Goal: Task Accomplishment & Management: Complete application form

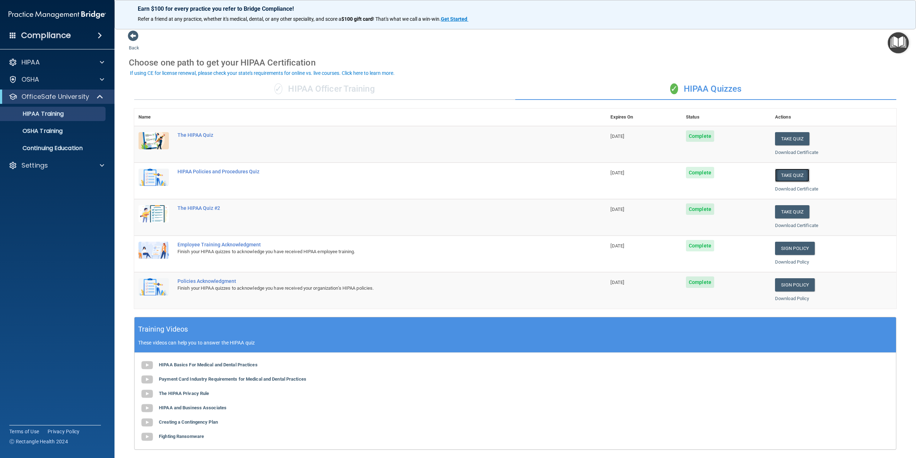
click at [788, 175] on button "Take Quiz" at bounding box center [792, 175] width 34 height 13
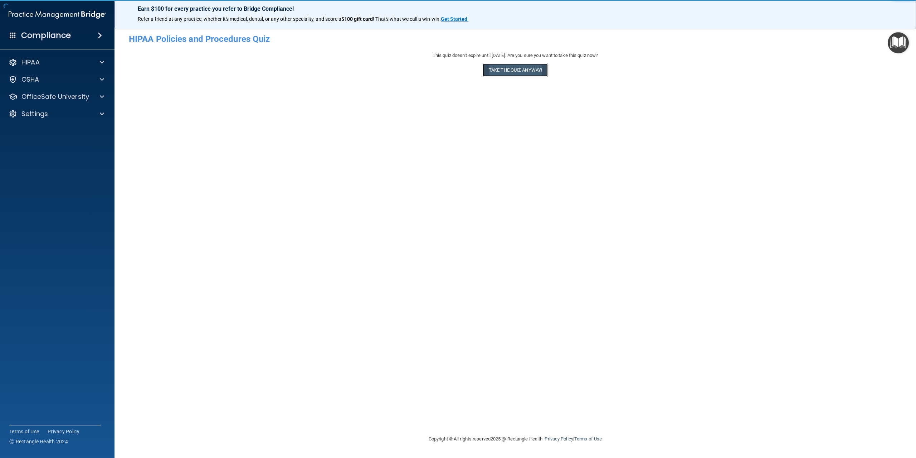
click at [509, 71] on button "Take the quiz anyway!" at bounding box center [515, 69] width 65 height 13
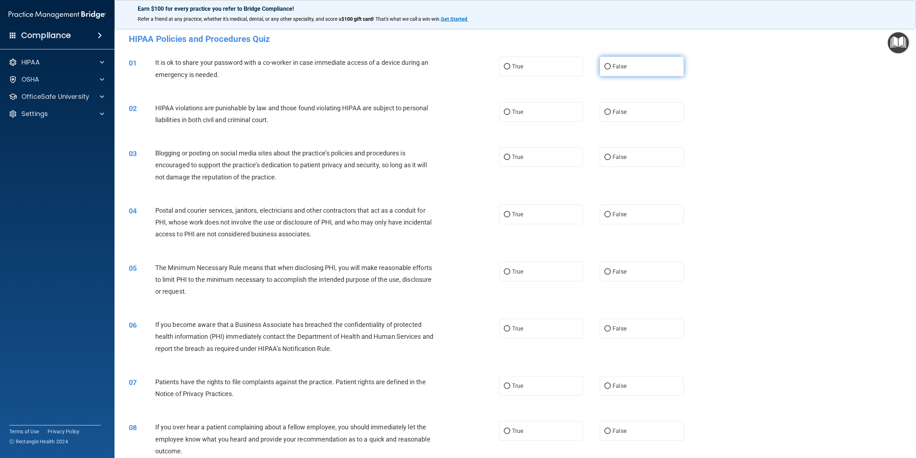
click at [605, 66] on input "False" at bounding box center [608, 66] width 6 height 5
radio input "true"
click at [505, 113] on input "True" at bounding box center [507, 112] width 6 height 5
radio input "true"
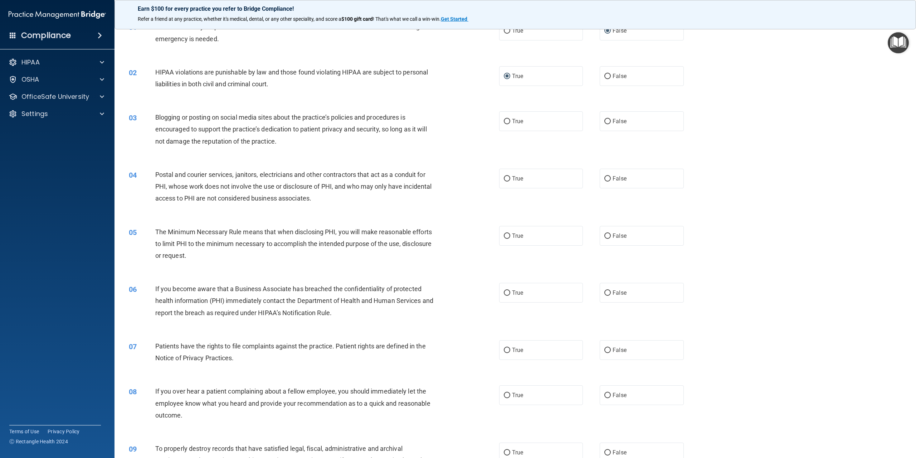
scroll to position [72, 0]
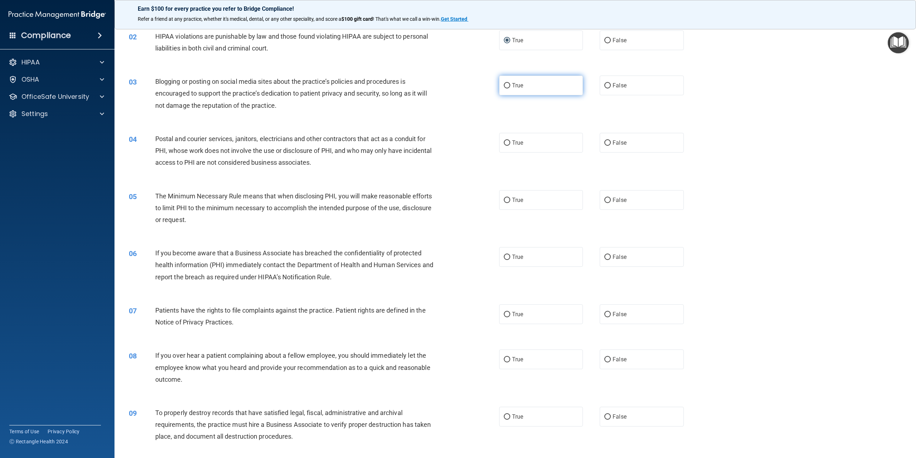
click at [504, 85] on input "True" at bounding box center [507, 85] width 6 height 5
radio input "true"
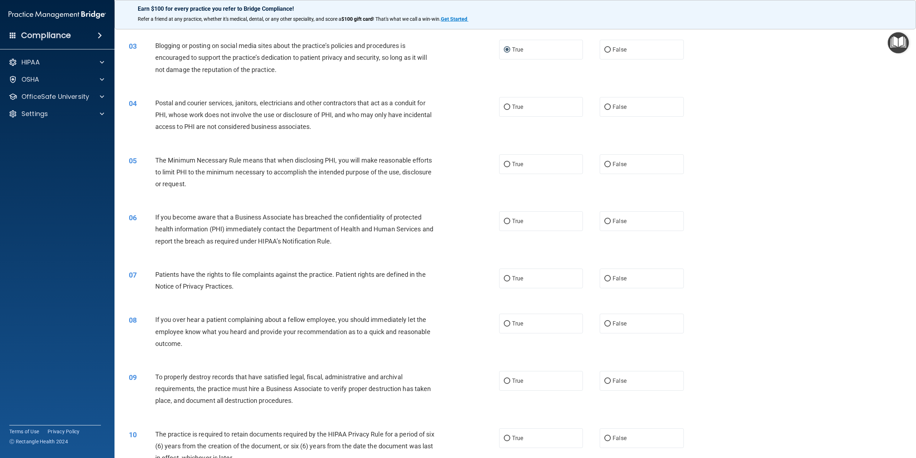
scroll to position [143, 0]
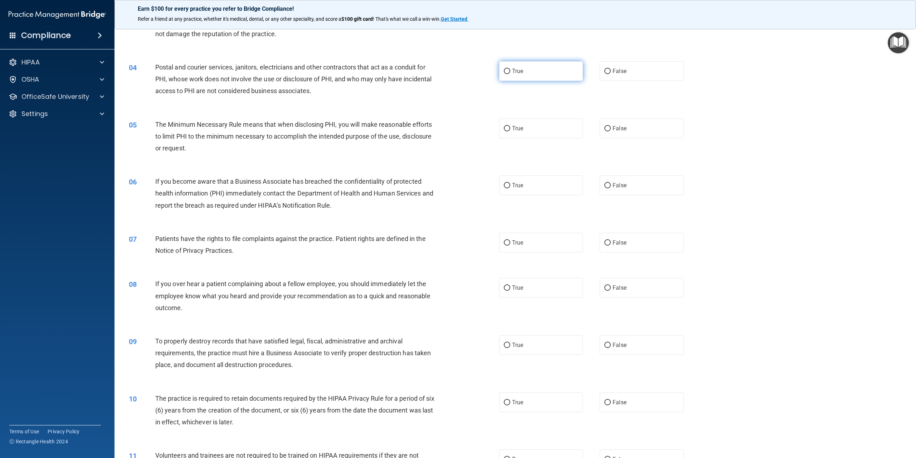
click at [505, 74] on input "True" at bounding box center [507, 71] width 6 height 5
radio input "true"
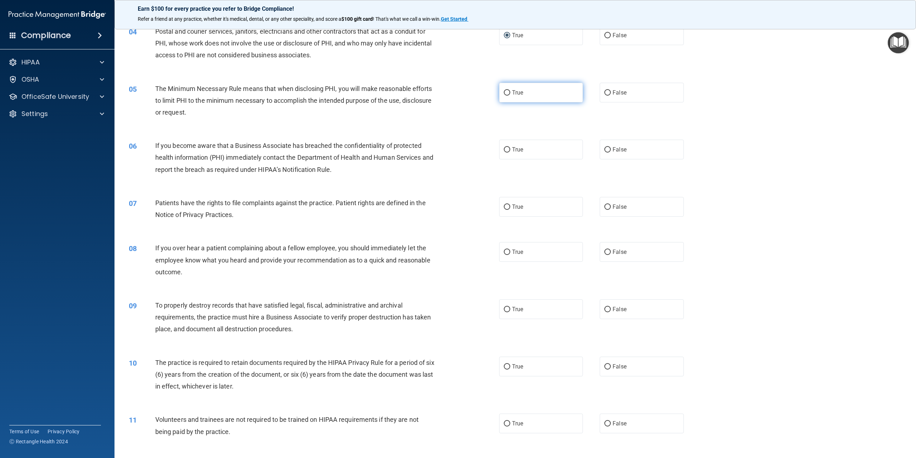
click at [505, 93] on input "True" at bounding box center [507, 92] width 6 height 5
radio input "true"
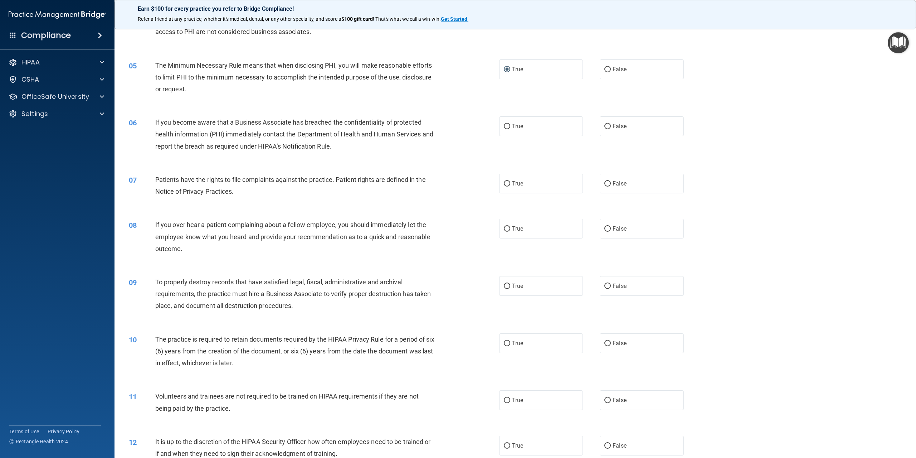
scroll to position [215, 0]
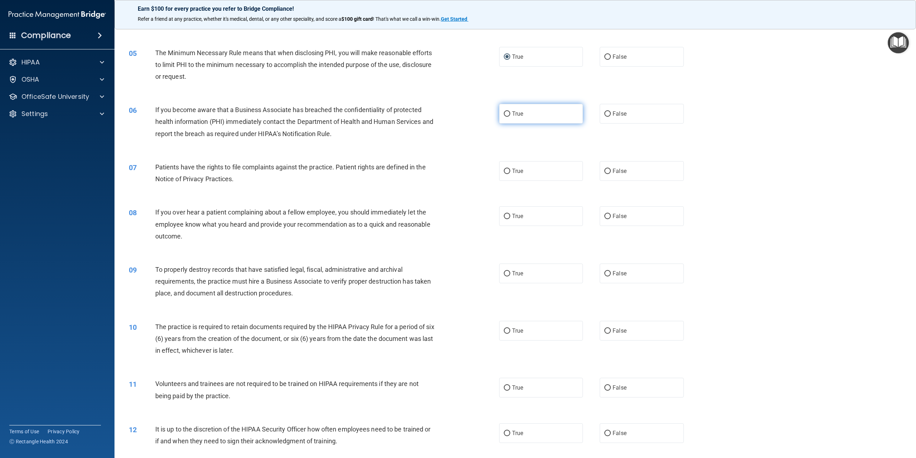
click at [505, 116] on input "True" at bounding box center [507, 113] width 6 height 5
radio input "true"
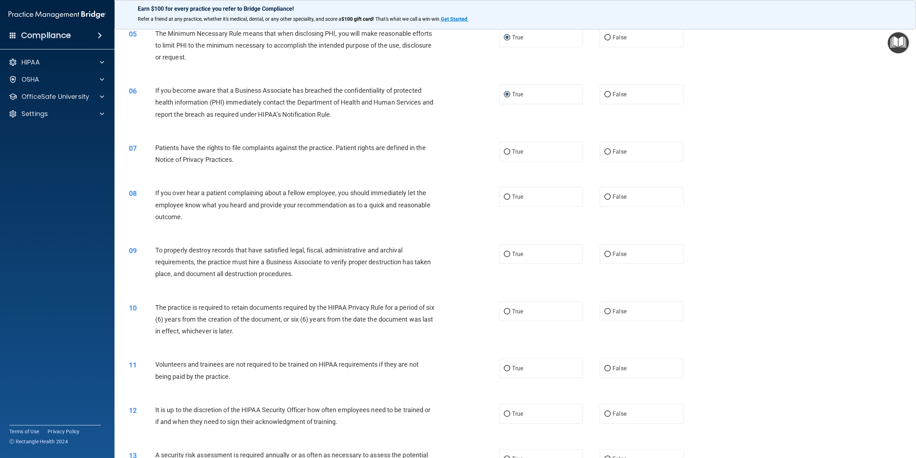
scroll to position [251, 0]
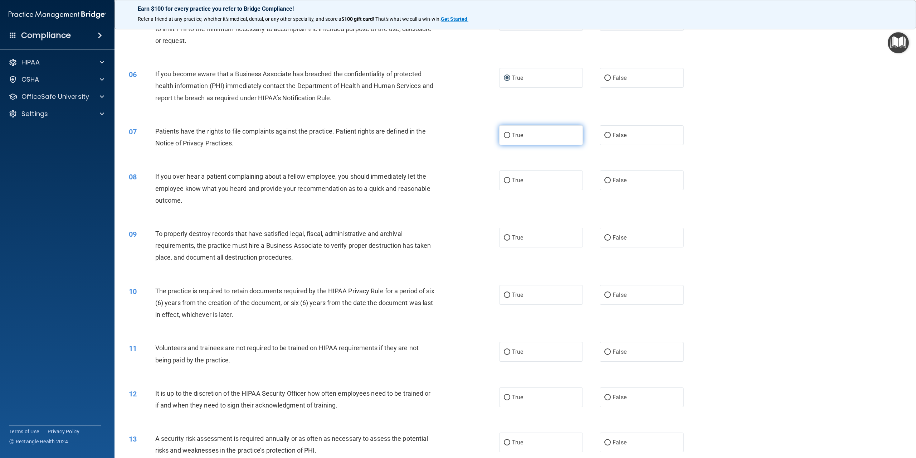
click at [505, 137] on input "True" at bounding box center [507, 135] width 6 height 5
radio input "true"
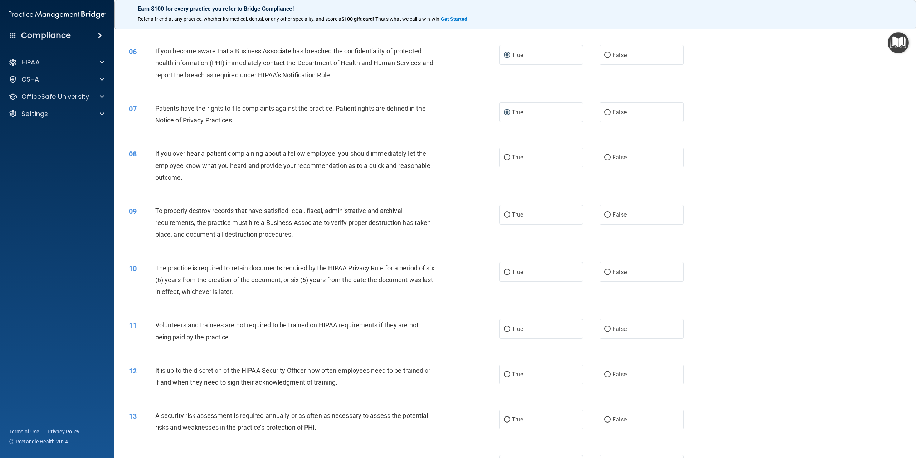
scroll to position [286, 0]
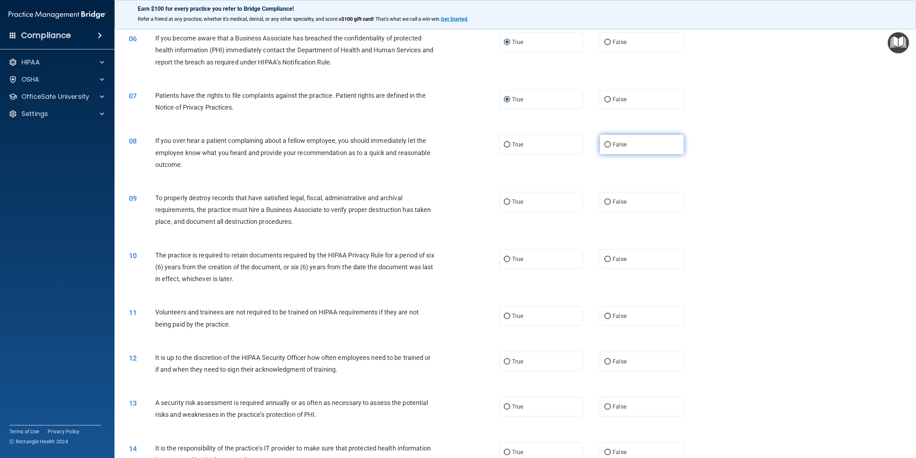
click at [605, 145] on input "False" at bounding box center [608, 144] width 6 height 5
radio input "true"
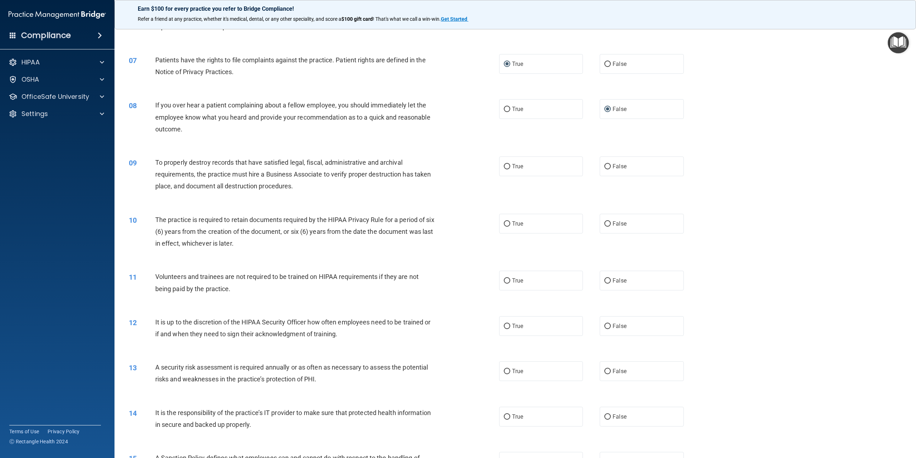
scroll to position [322, 0]
click at [605, 164] on input "False" at bounding box center [608, 166] width 6 height 5
radio input "true"
click at [504, 223] on input "True" at bounding box center [507, 223] width 6 height 5
radio input "true"
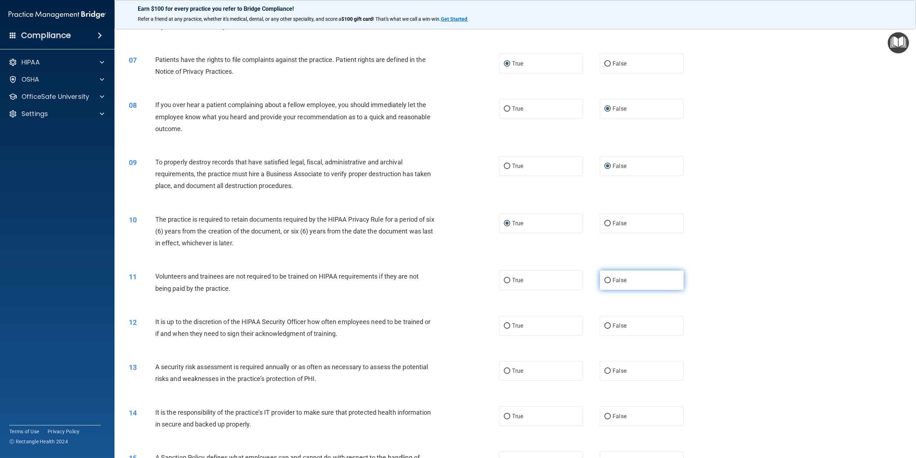
click at [605, 278] on input "False" at bounding box center [608, 280] width 6 height 5
radio input "true"
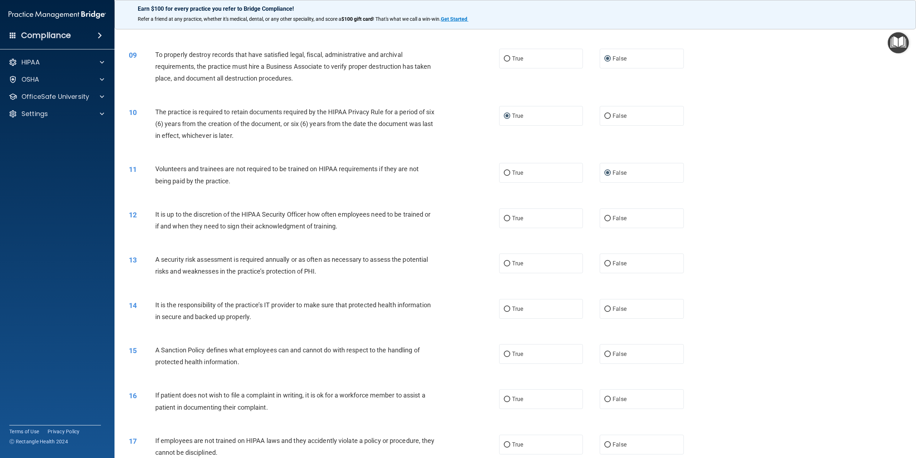
scroll to position [465, 0]
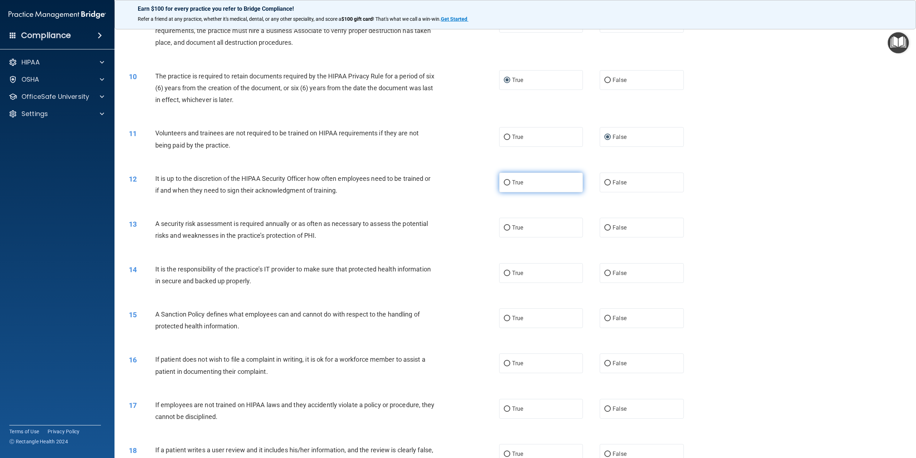
click at [504, 182] on input "True" at bounding box center [507, 182] width 6 height 5
radio input "true"
click at [605, 228] on input "False" at bounding box center [608, 227] width 6 height 5
radio input "true"
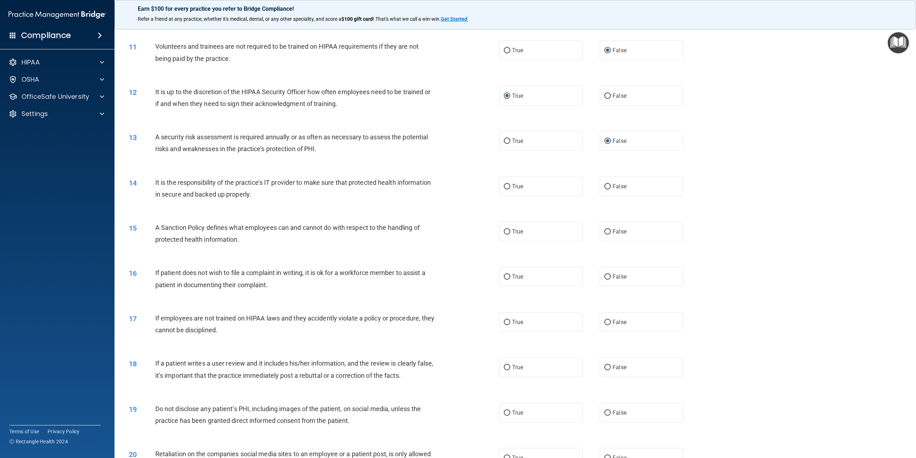
scroll to position [573, 0]
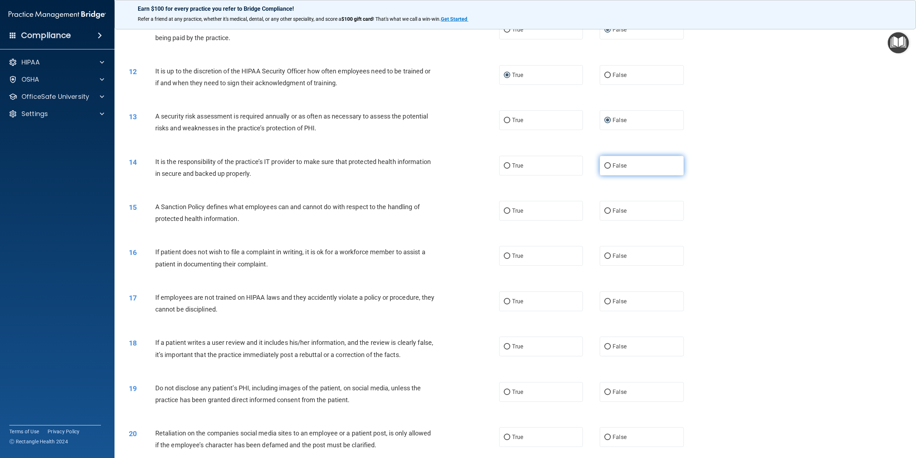
click at [605, 166] on input "False" at bounding box center [608, 165] width 6 height 5
radio input "true"
click at [505, 210] on input "True" at bounding box center [507, 210] width 6 height 5
radio input "true"
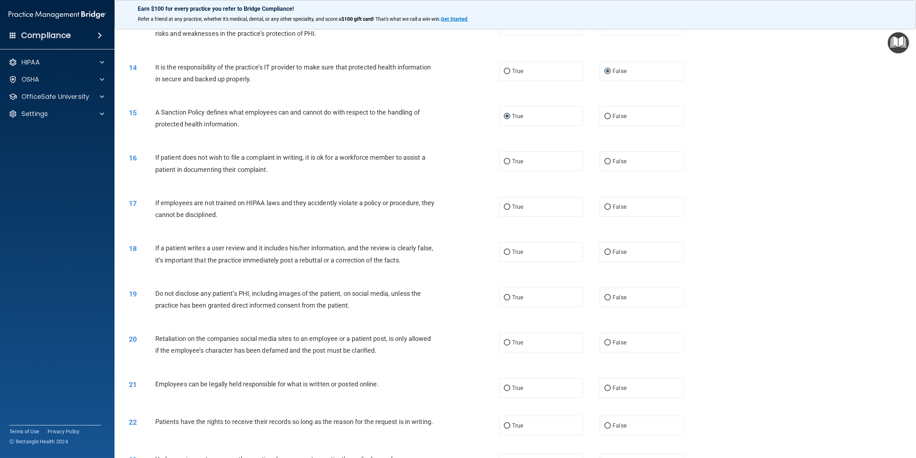
scroll to position [680, 0]
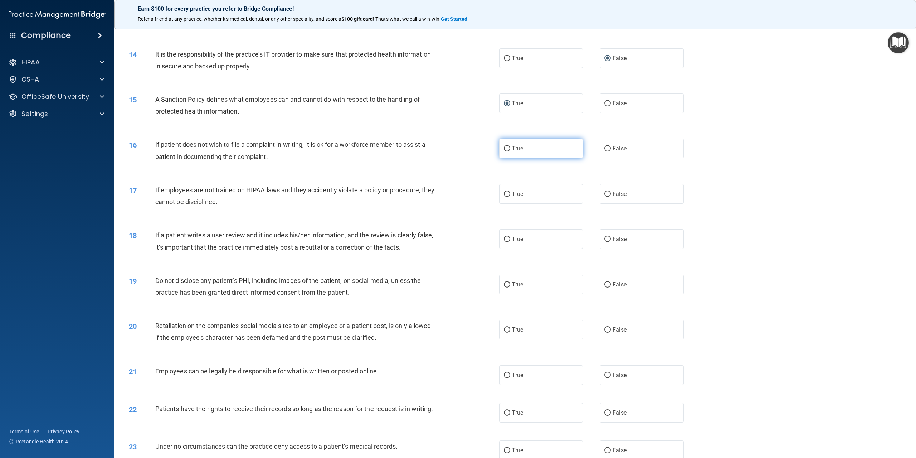
click at [505, 149] on input "True" at bounding box center [507, 148] width 6 height 5
radio input "true"
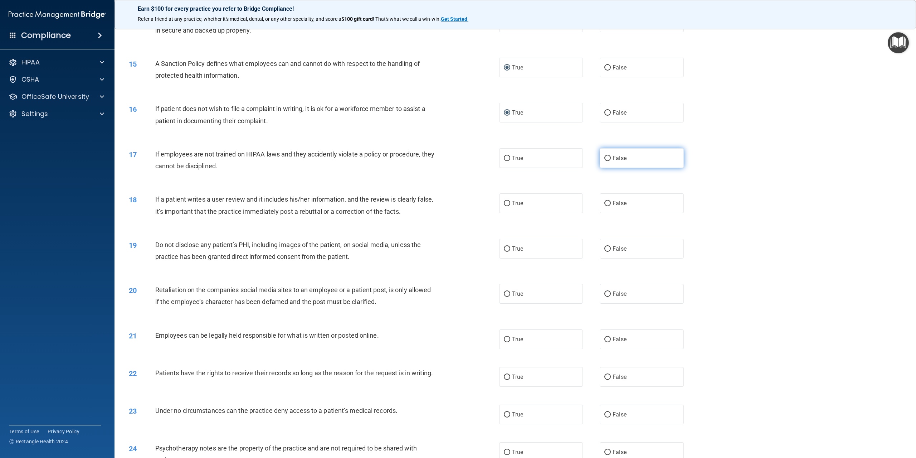
click at [605, 158] on input "False" at bounding box center [608, 158] width 6 height 5
radio input "true"
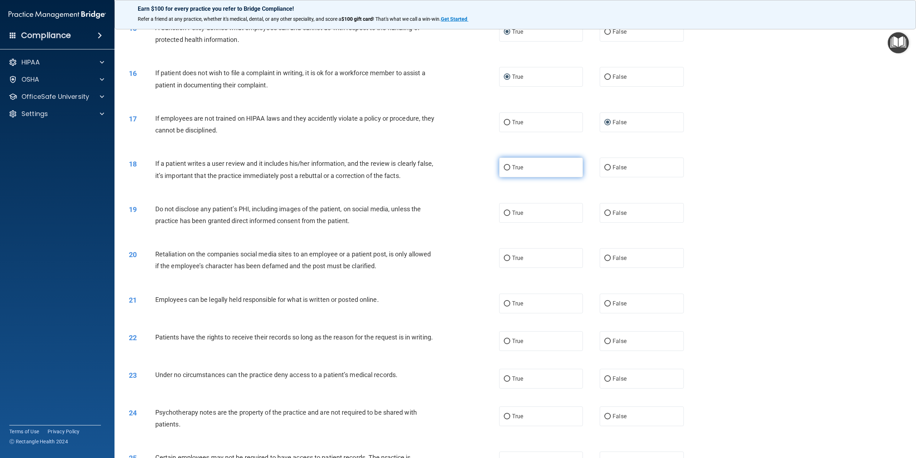
click at [504, 167] on input "True" at bounding box center [507, 167] width 6 height 5
radio input "true"
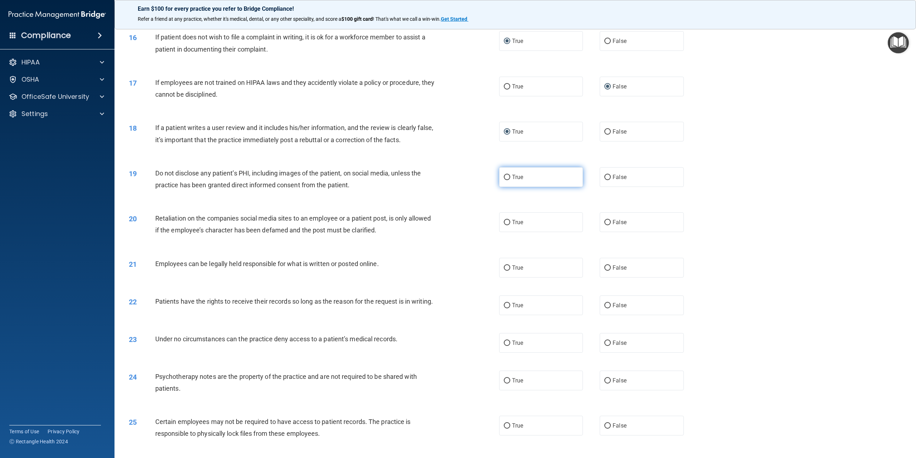
click at [504, 176] on input "True" at bounding box center [507, 177] width 6 height 5
radio input "true"
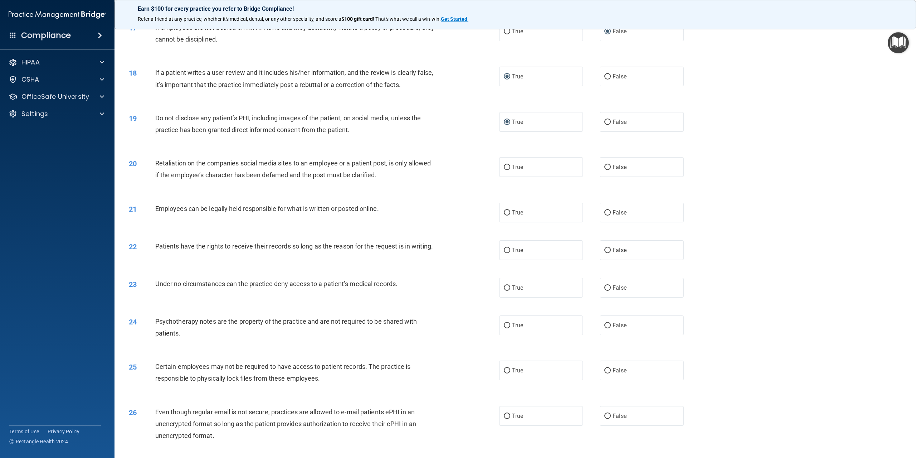
scroll to position [859, 0]
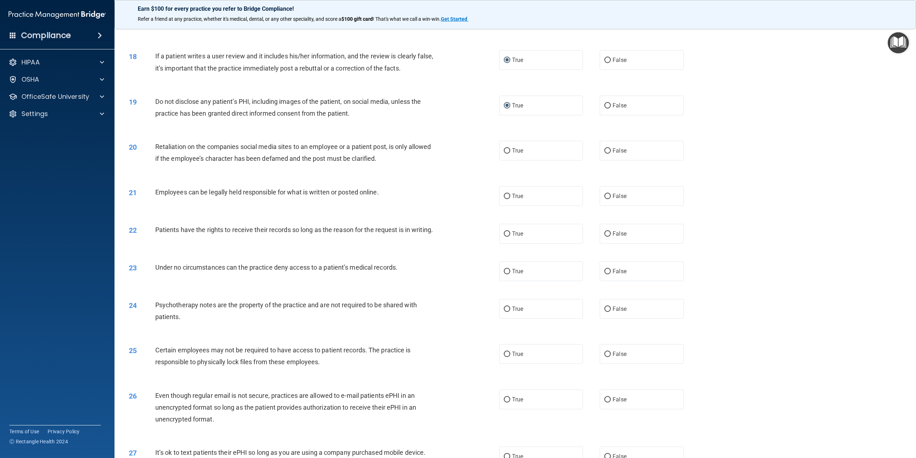
click at [467, 232] on div "22 Patients have the rights to receive their records so long as the reason for …" at bounding box center [314, 231] width 392 height 15
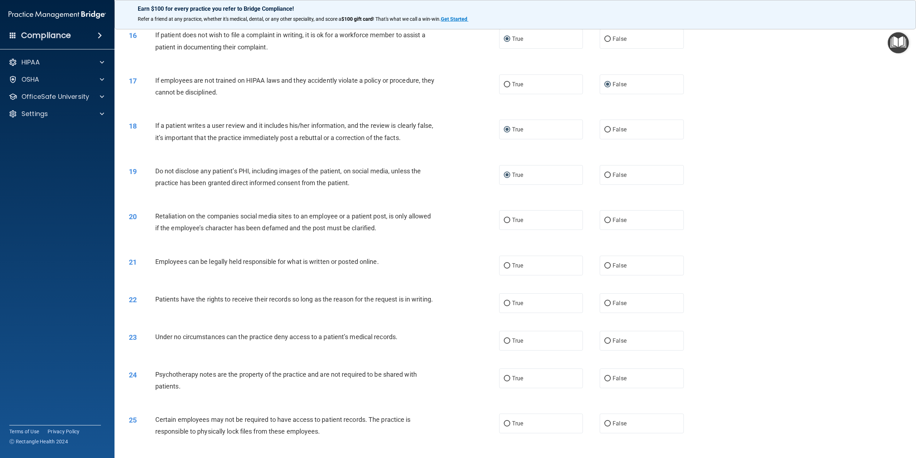
scroll to position [823, 0]
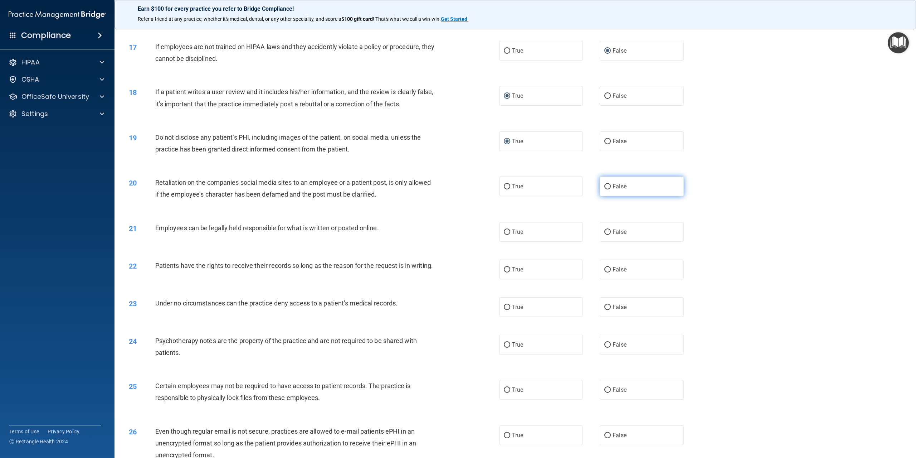
click at [605, 187] on input "False" at bounding box center [608, 186] width 6 height 5
radio input "true"
click at [504, 232] on input "True" at bounding box center [507, 231] width 6 height 5
radio input "true"
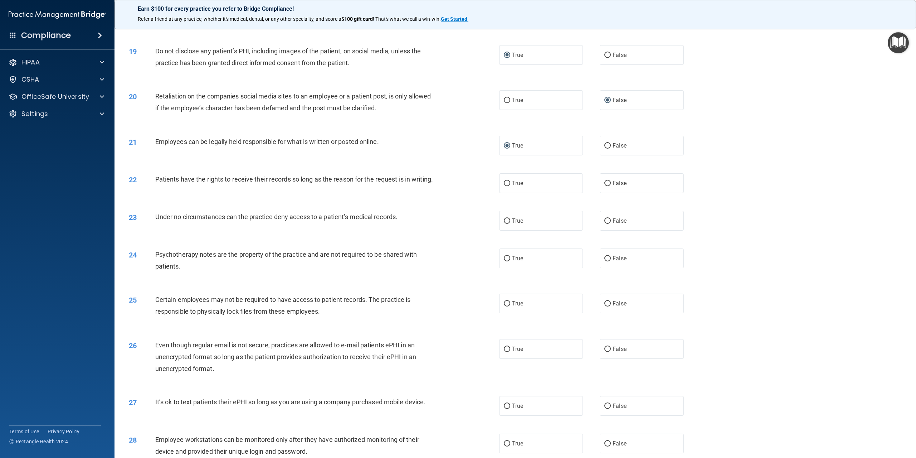
scroll to position [931, 0]
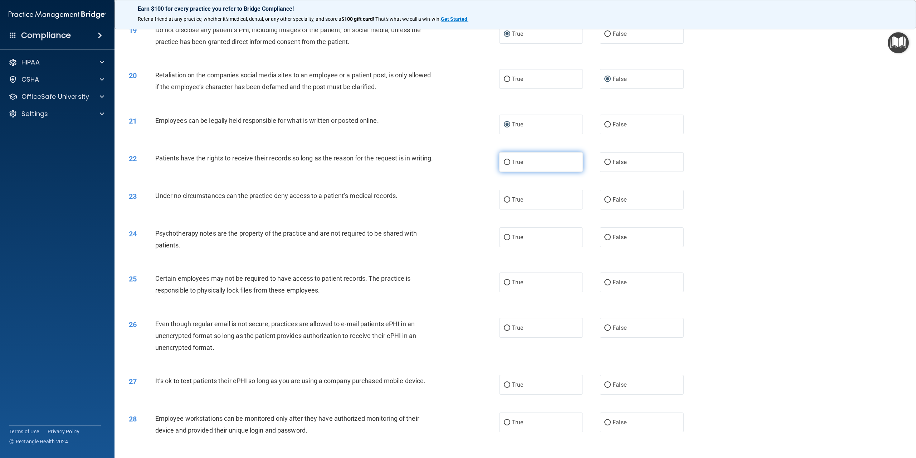
click at [505, 163] on input "True" at bounding box center [507, 162] width 6 height 5
radio input "true"
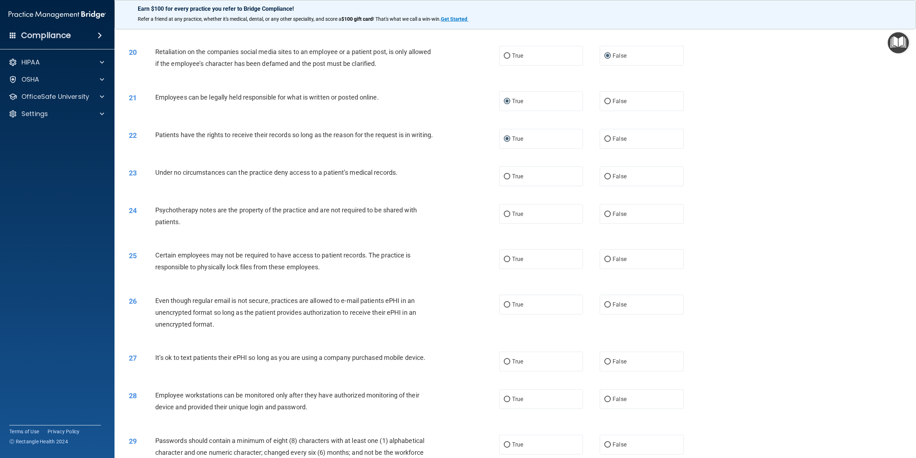
scroll to position [966, 0]
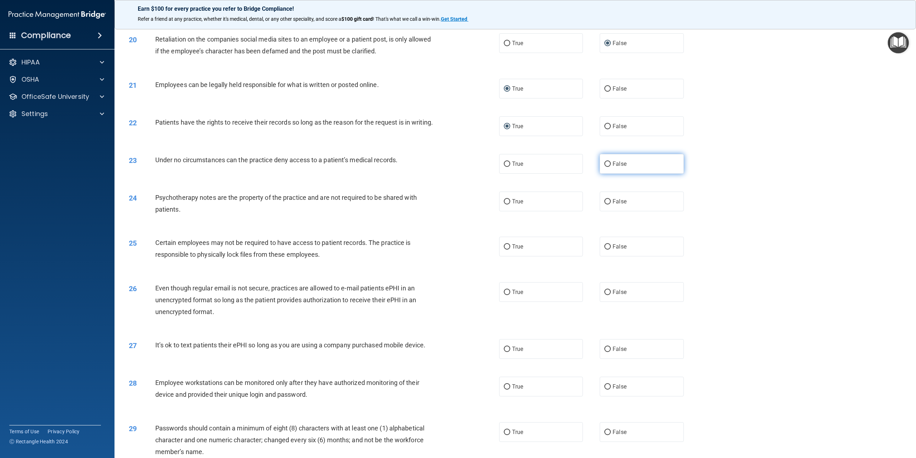
click at [605, 167] on input "False" at bounding box center [608, 163] width 6 height 5
radio input "true"
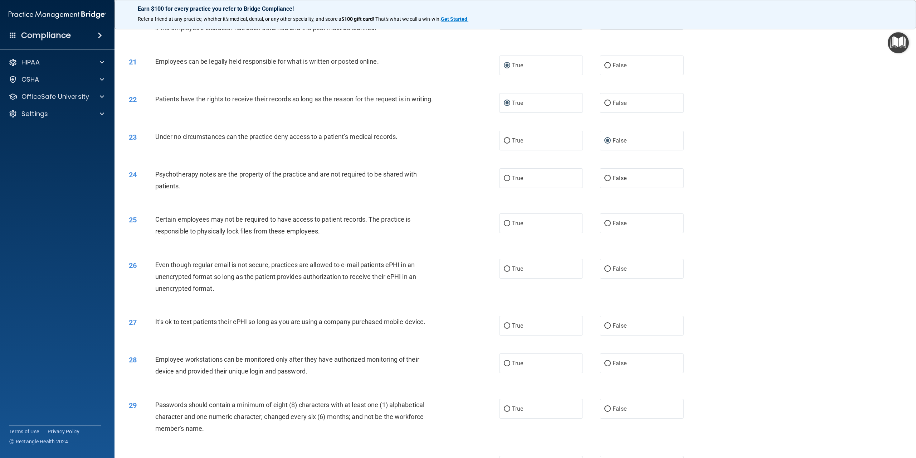
scroll to position [1002, 0]
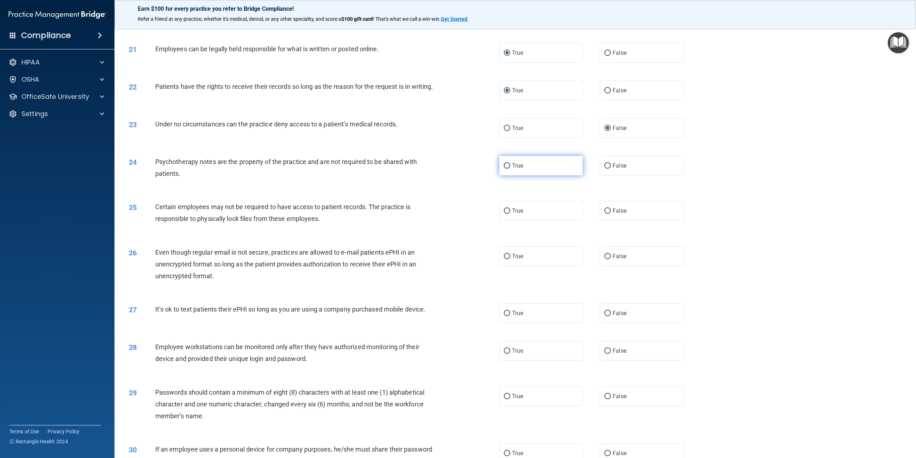
click at [504, 169] on input "True" at bounding box center [507, 165] width 6 height 5
radio input "true"
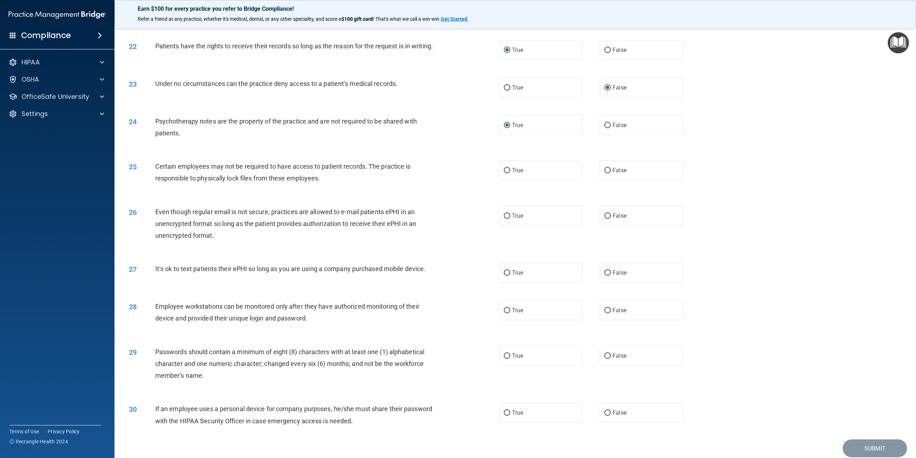
scroll to position [1074, 0]
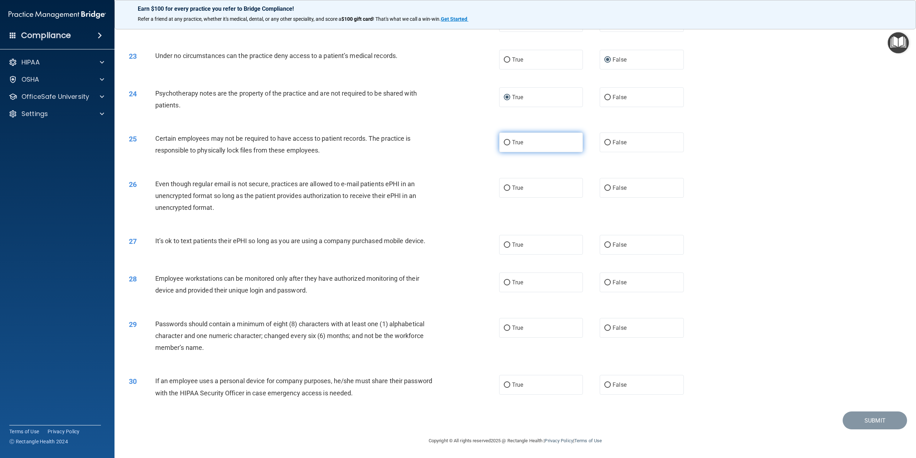
click at [504, 145] on input "True" at bounding box center [507, 142] width 6 height 5
radio input "true"
click at [505, 186] on input "True" at bounding box center [507, 187] width 6 height 5
radio input "true"
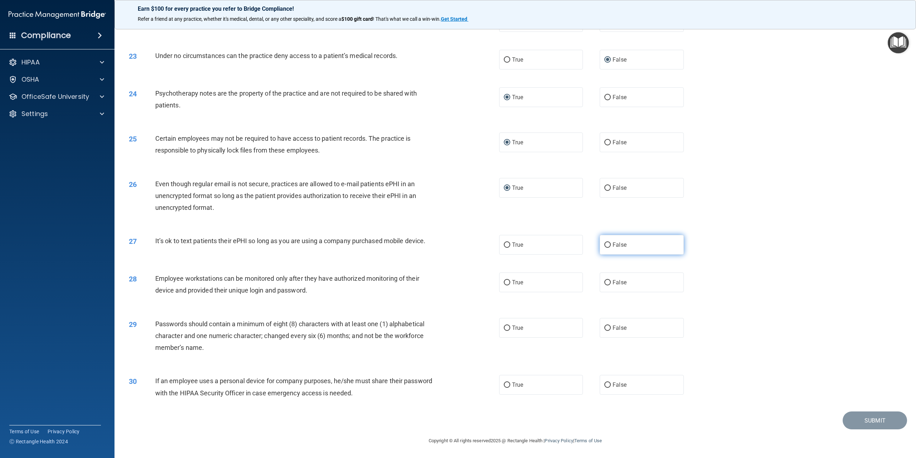
click at [605, 247] on input "False" at bounding box center [608, 244] width 6 height 5
radio input "true"
click at [605, 283] on input "False" at bounding box center [608, 282] width 6 height 5
radio input "true"
click at [505, 328] on input "True" at bounding box center [507, 327] width 6 height 5
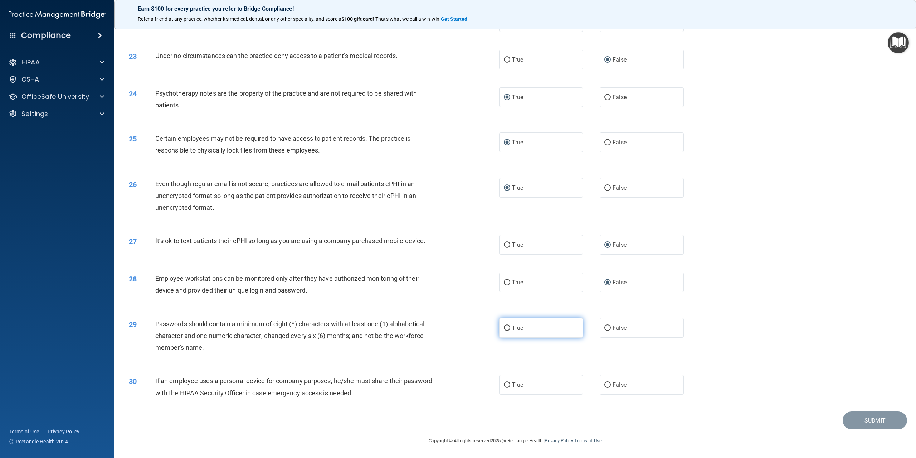
radio input "true"
click at [505, 386] on input "True" at bounding box center [507, 384] width 6 height 5
radio input "true"
click at [862, 417] on button "Submit" at bounding box center [875, 420] width 64 height 18
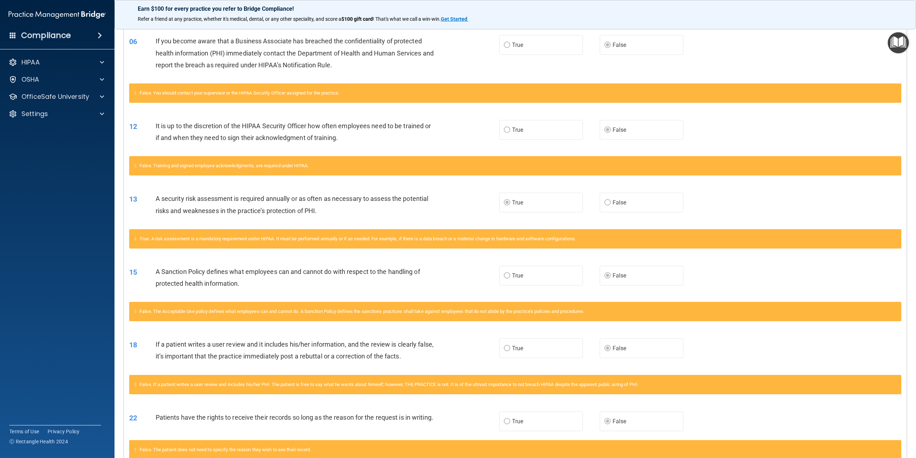
scroll to position [107, 0]
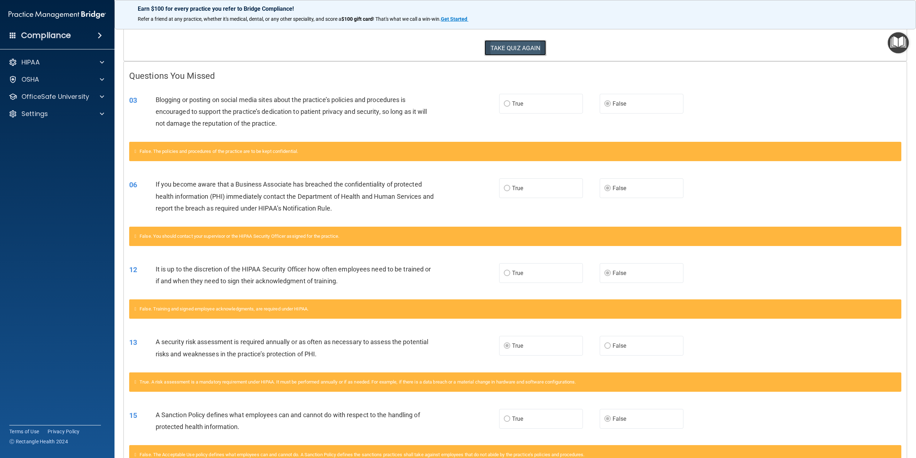
click at [515, 47] on button "TAKE QUIZ AGAIN" at bounding box center [516, 48] width 62 height 16
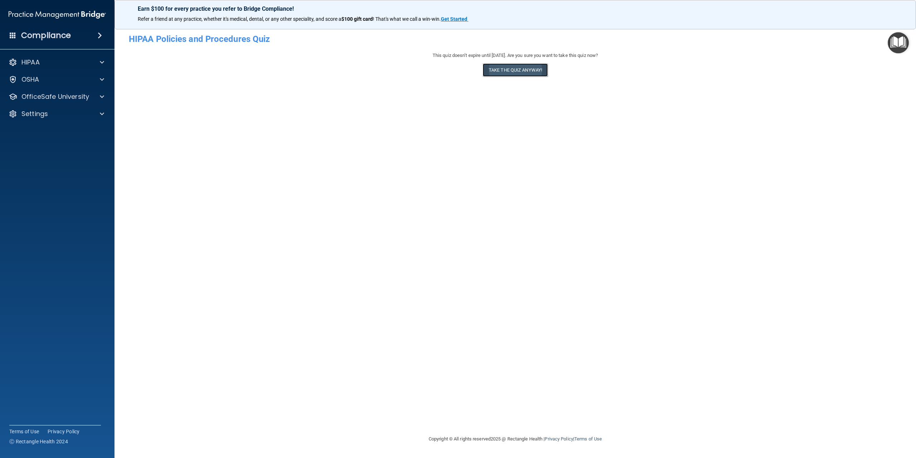
click at [507, 69] on button "Take the quiz anyway!" at bounding box center [515, 69] width 65 height 13
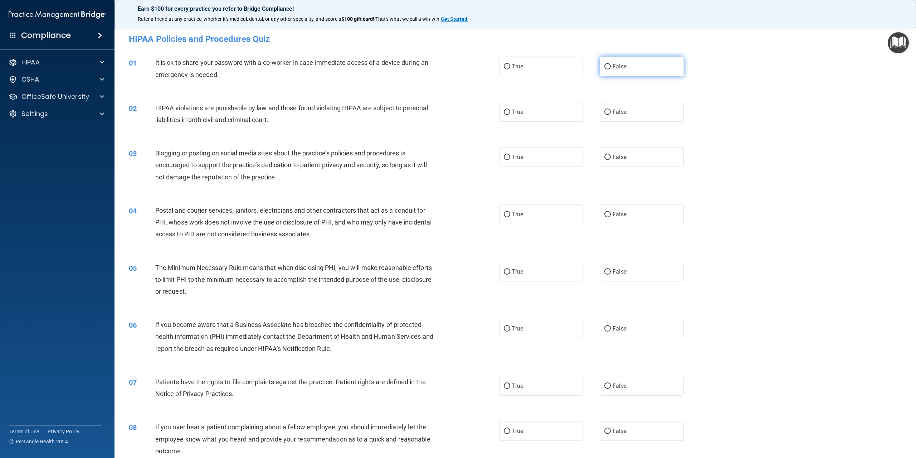
click at [605, 67] on input "False" at bounding box center [608, 66] width 6 height 5
radio input "true"
click at [504, 113] on input "True" at bounding box center [507, 112] width 6 height 5
radio input "true"
click at [605, 158] on input "False" at bounding box center [608, 157] width 6 height 5
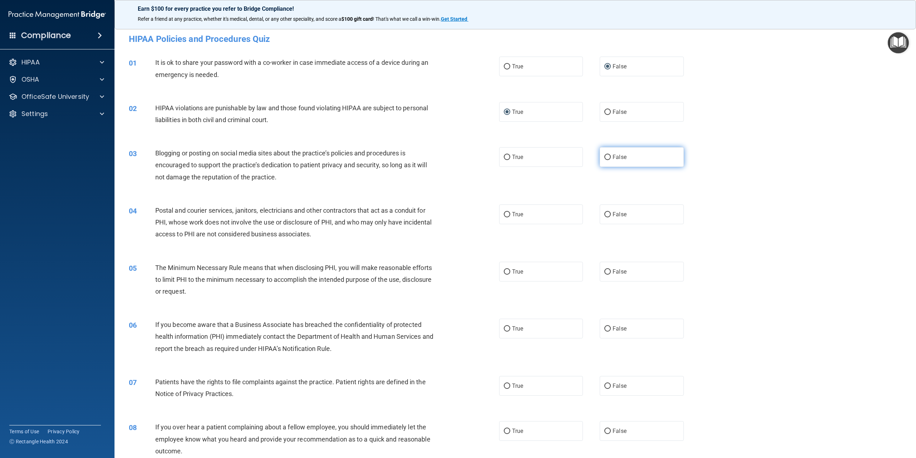
radio input "true"
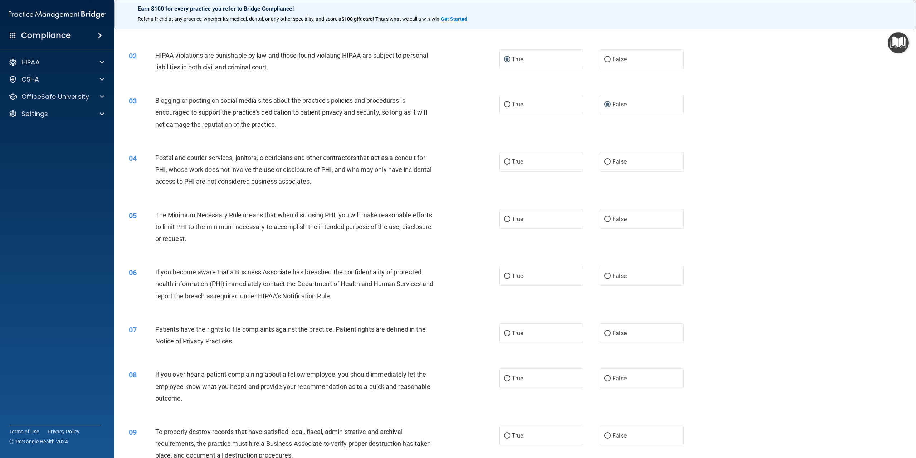
scroll to position [72, 0]
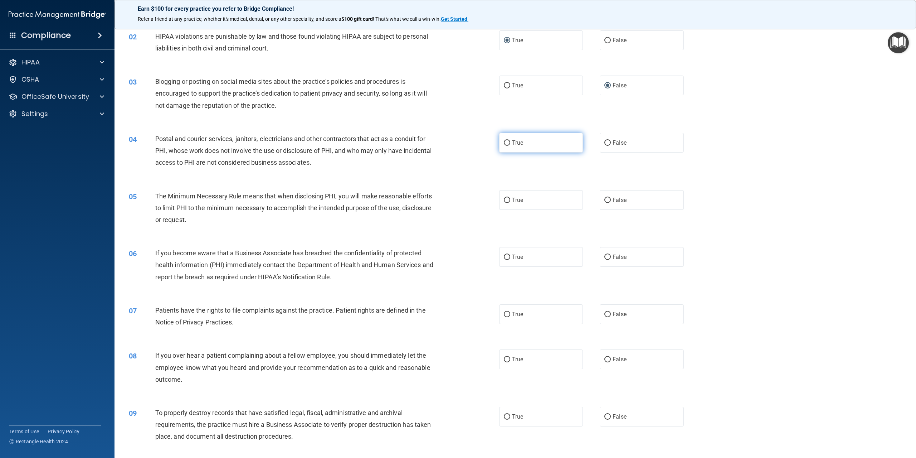
click at [504, 143] on input "True" at bounding box center [507, 142] width 6 height 5
radio input "true"
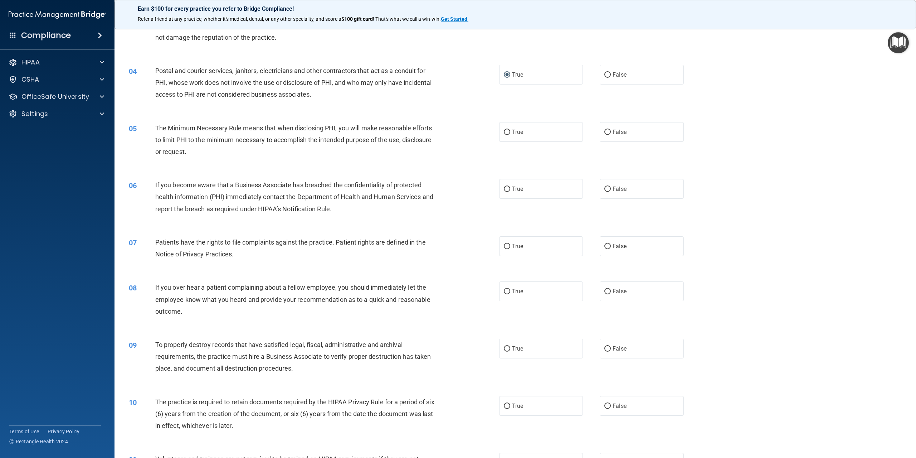
scroll to position [143, 0]
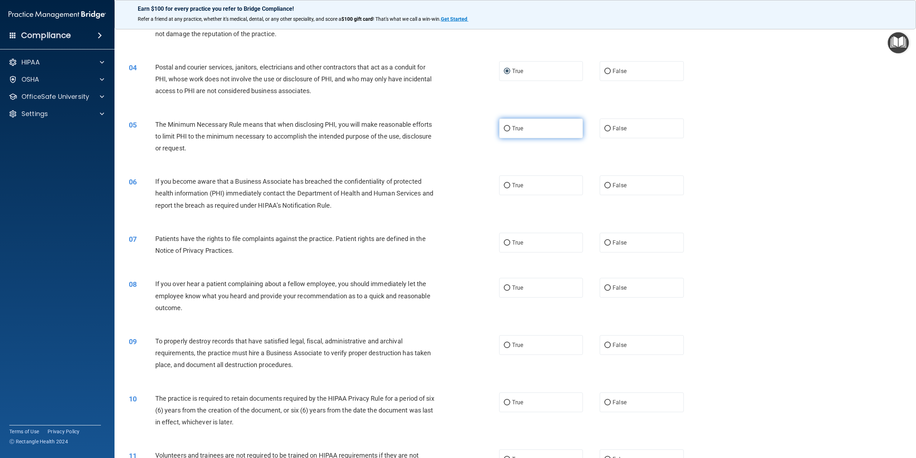
click at [505, 129] on input "True" at bounding box center [507, 128] width 6 height 5
radio input "true"
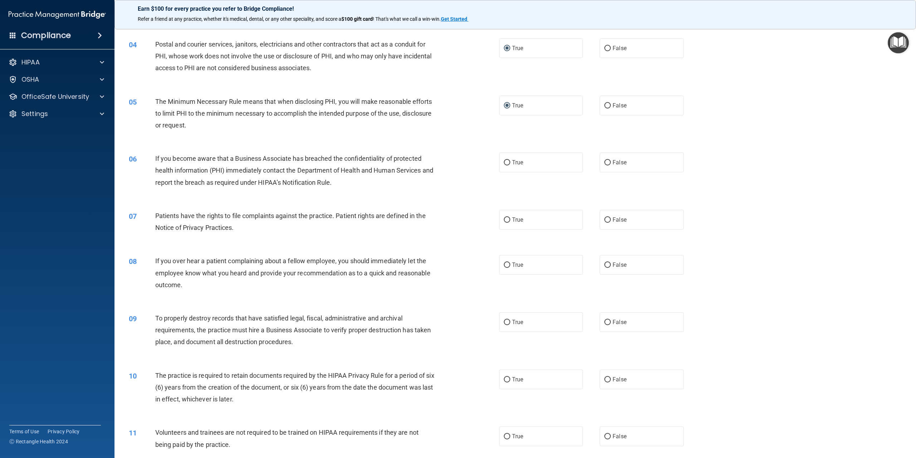
scroll to position [179, 0]
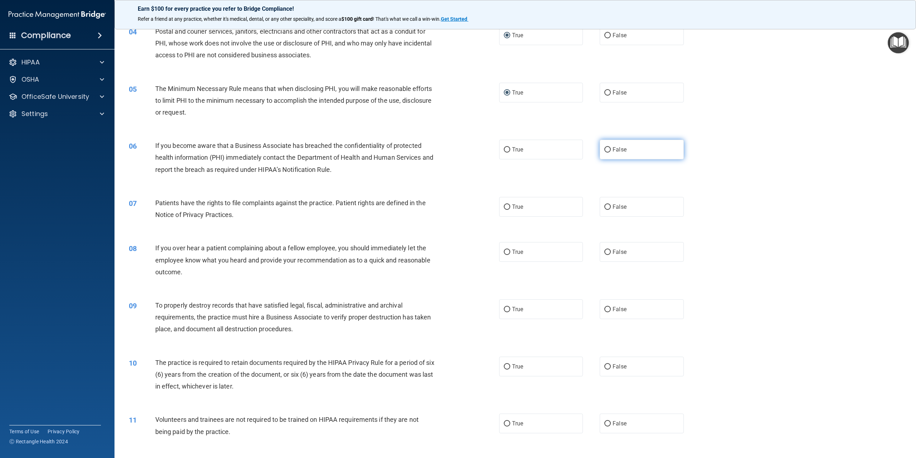
click at [605, 149] on input "False" at bounding box center [608, 149] width 6 height 5
radio input "true"
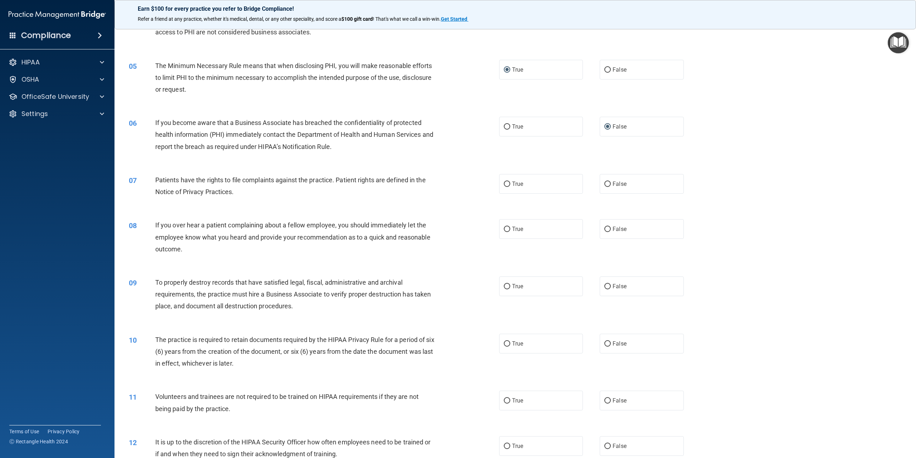
scroll to position [215, 0]
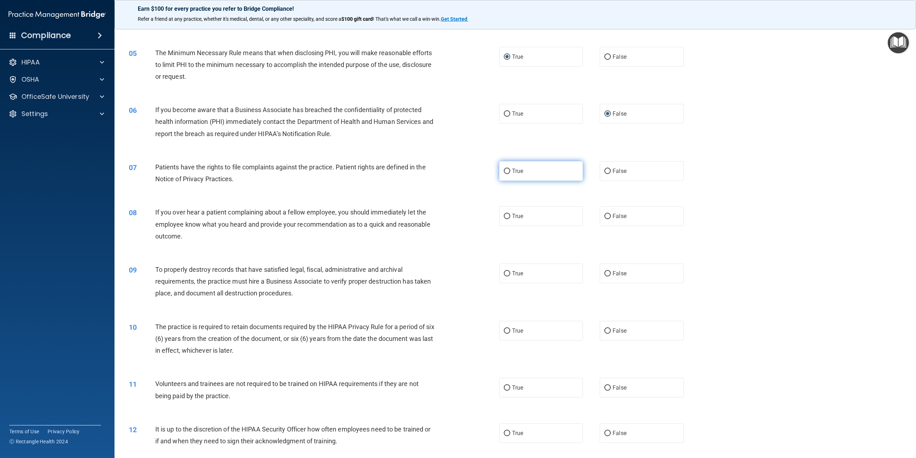
click at [505, 172] on input "True" at bounding box center [507, 171] width 6 height 5
radio input "true"
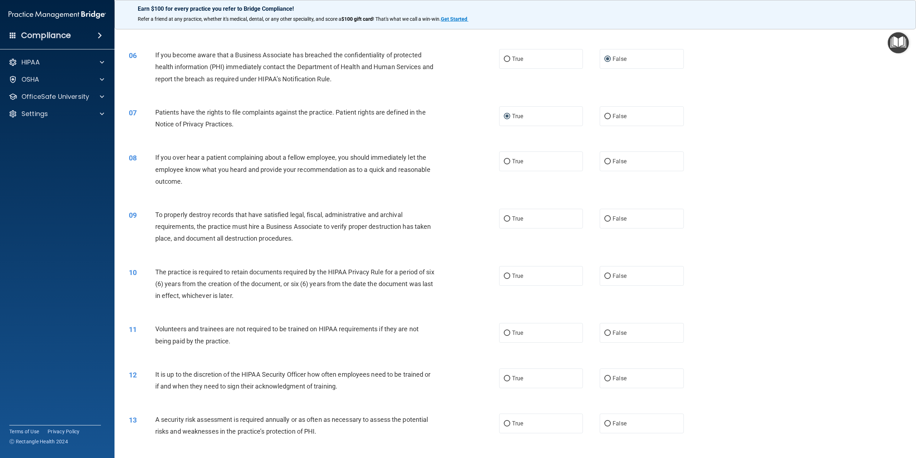
scroll to position [286, 0]
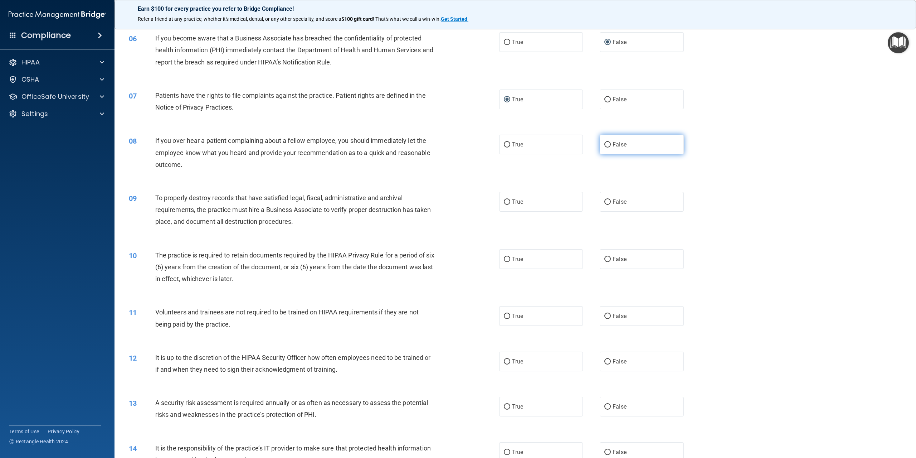
click at [605, 146] on input "False" at bounding box center [608, 144] width 6 height 5
radio input "true"
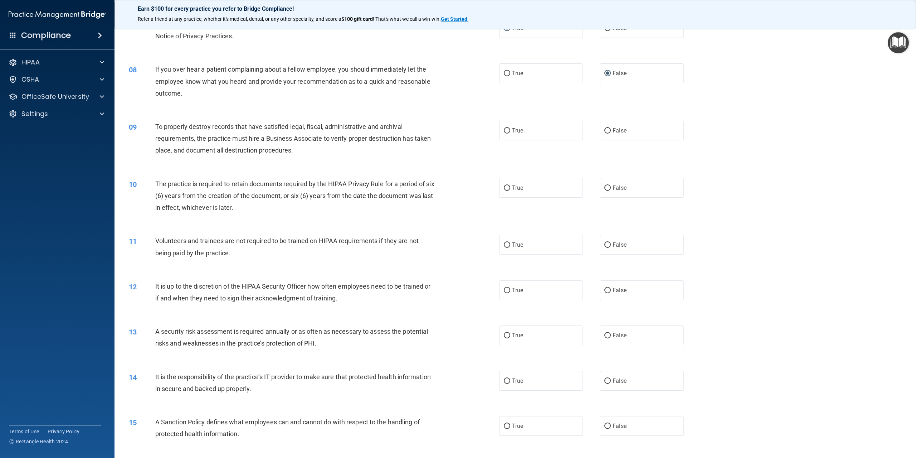
scroll to position [358, 0]
click at [605, 133] on input "False" at bounding box center [608, 130] width 6 height 5
radio input "true"
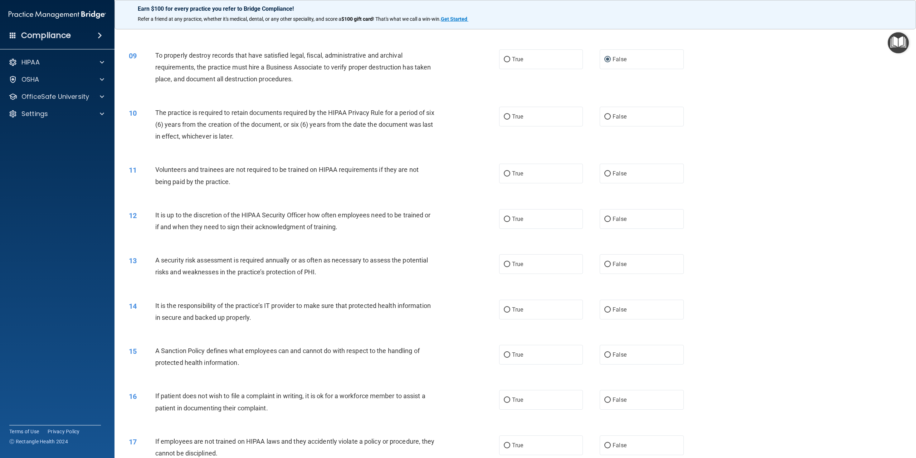
scroll to position [429, 0]
click at [505, 119] on label "True" at bounding box center [541, 116] width 84 height 20
click at [505, 119] on input "True" at bounding box center [507, 115] width 6 height 5
radio input "true"
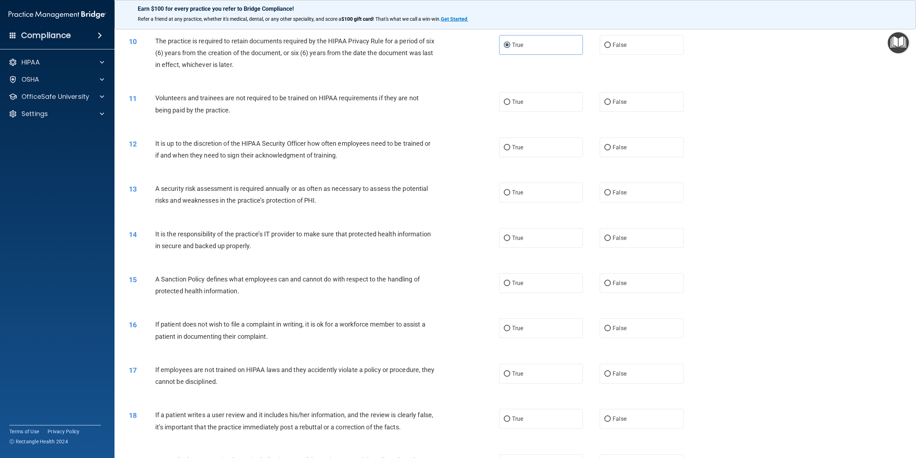
scroll to position [501, 0]
click at [605, 102] on input "False" at bounding box center [608, 101] width 6 height 5
radio input "true"
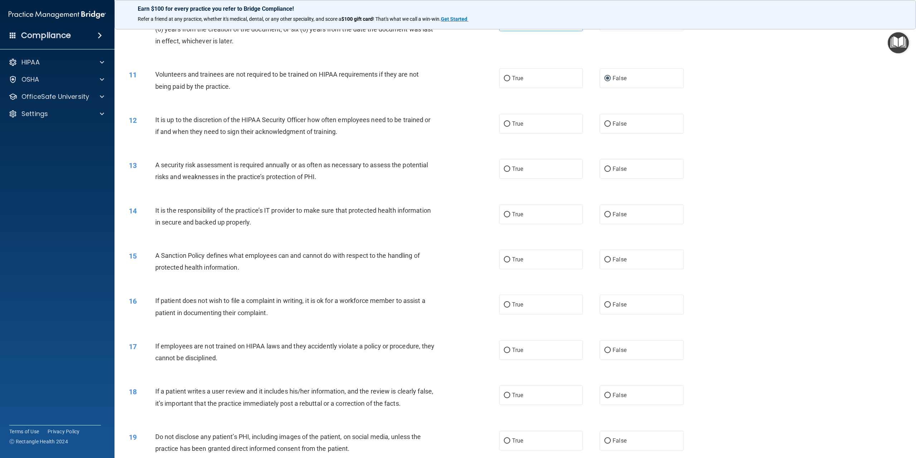
scroll to position [537, 0]
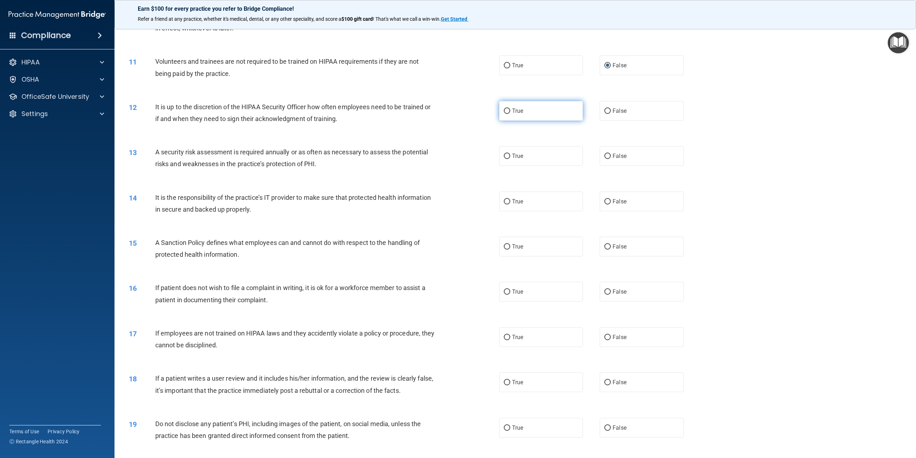
click at [505, 112] on input "True" at bounding box center [507, 110] width 6 height 5
radio input "true"
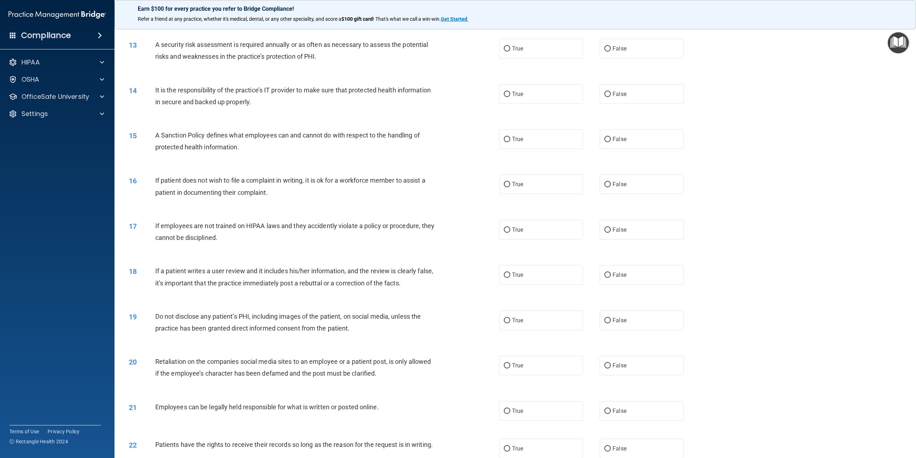
scroll to position [608, 0]
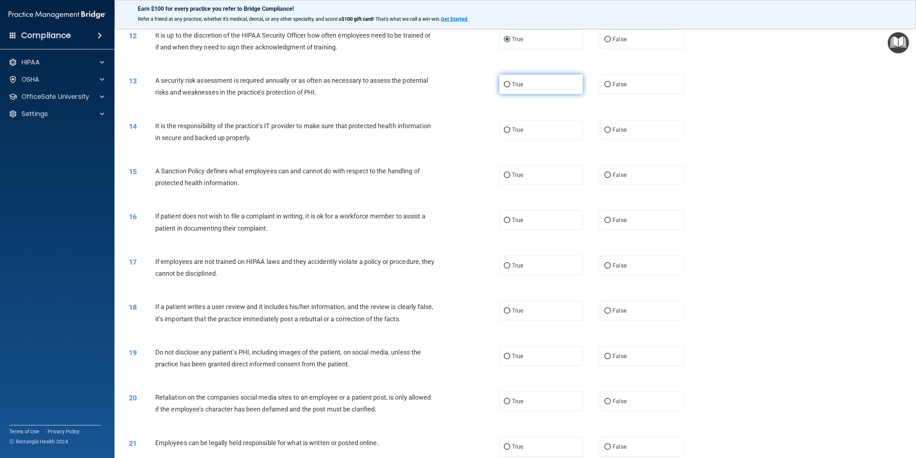
click at [505, 85] on input "True" at bounding box center [507, 84] width 6 height 5
radio input "true"
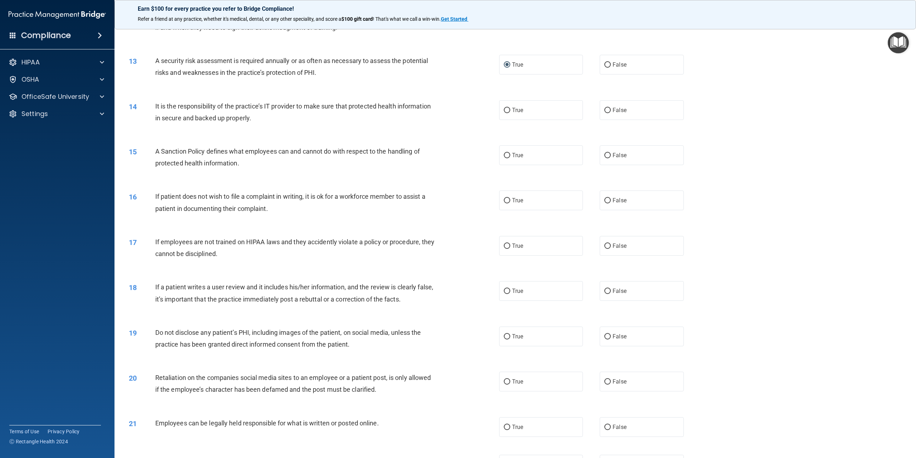
scroll to position [644, 0]
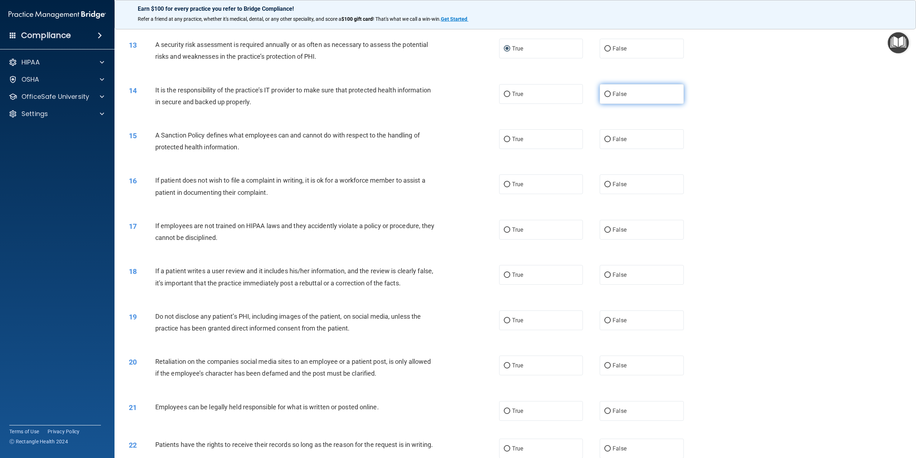
click at [605, 94] on input "False" at bounding box center [608, 94] width 6 height 5
radio input "true"
click at [504, 139] on input "True" at bounding box center [507, 139] width 6 height 5
radio input "true"
click at [504, 185] on input "True" at bounding box center [507, 184] width 6 height 5
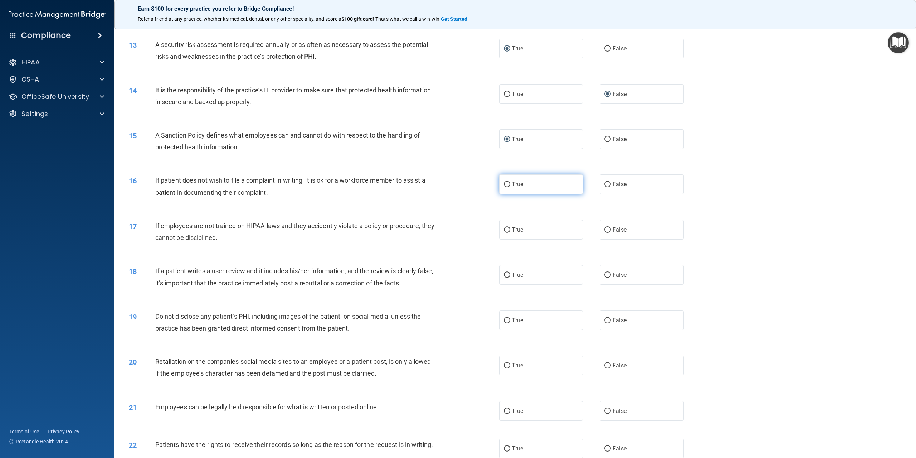
radio input "true"
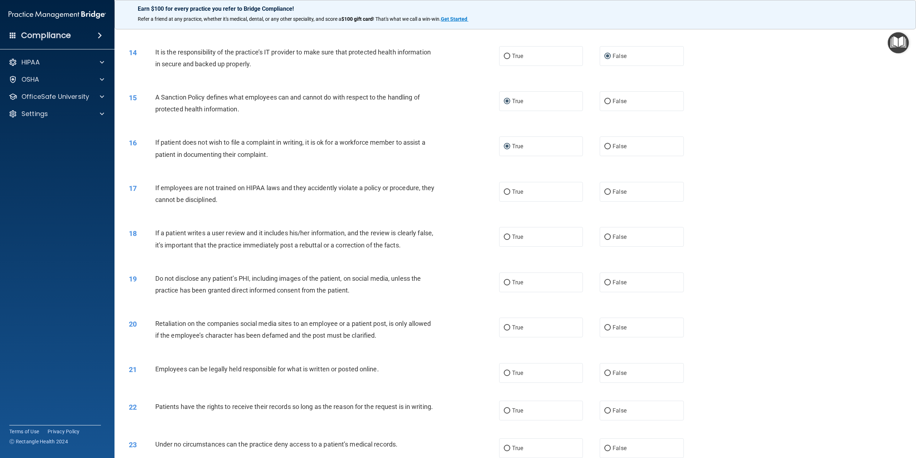
scroll to position [716, 0]
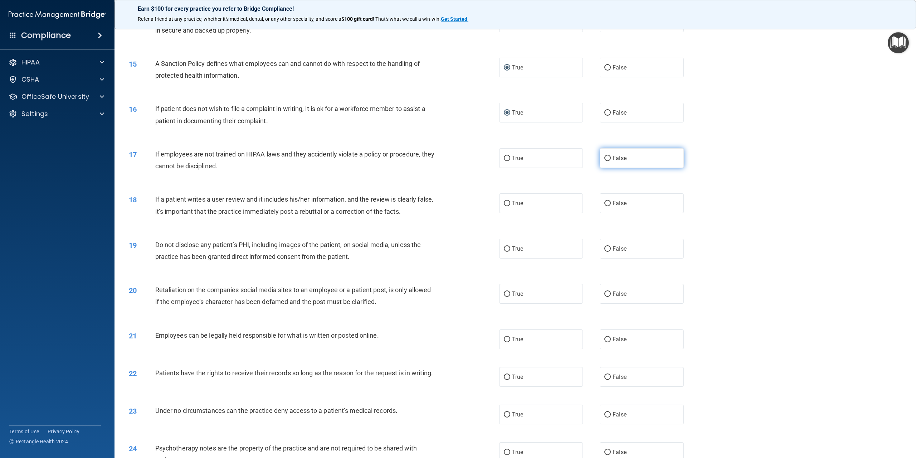
click at [605, 157] on input "False" at bounding box center [608, 158] width 6 height 5
radio input "true"
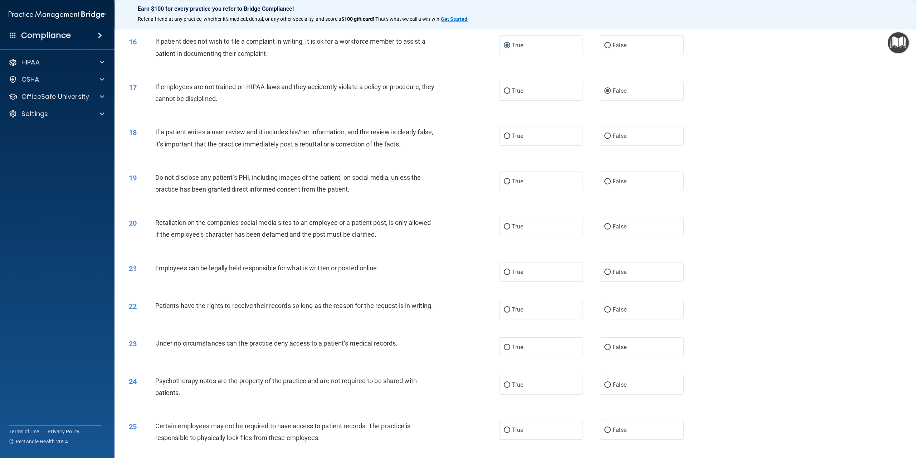
scroll to position [787, 0]
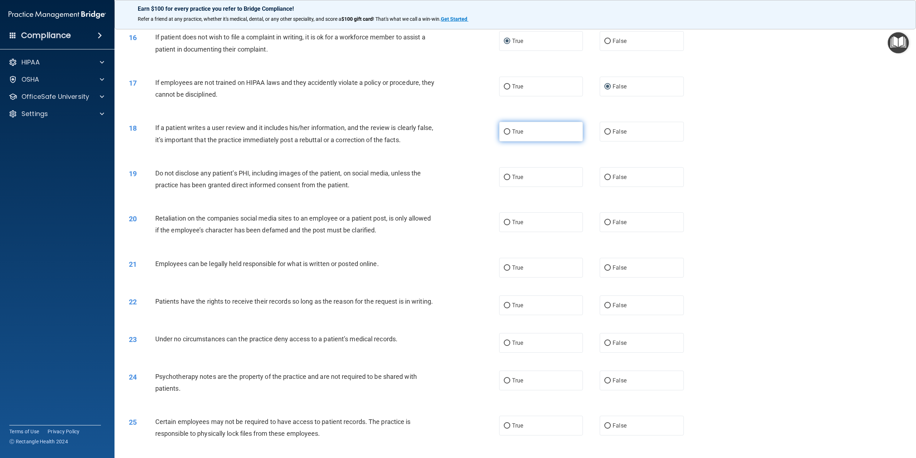
click at [504, 130] on input "True" at bounding box center [507, 131] width 6 height 5
radio input "true"
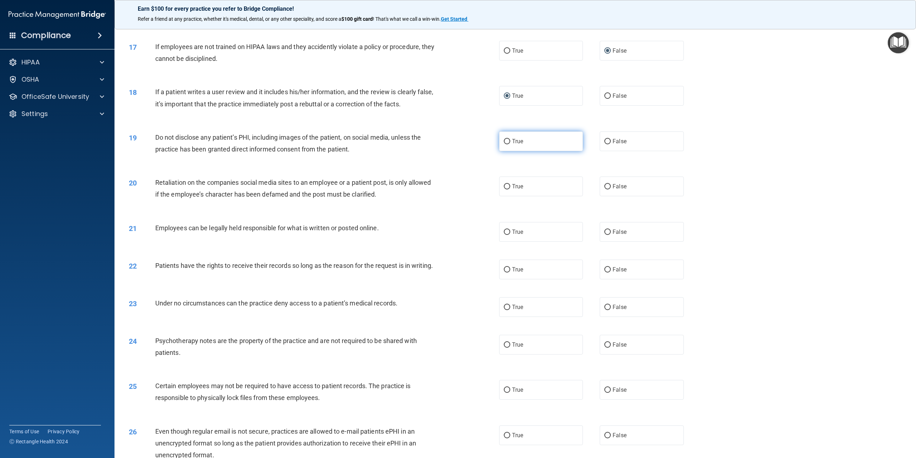
click at [505, 141] on input "True" at bounding box center [507, 141] width 6 height 5
radio input "true"
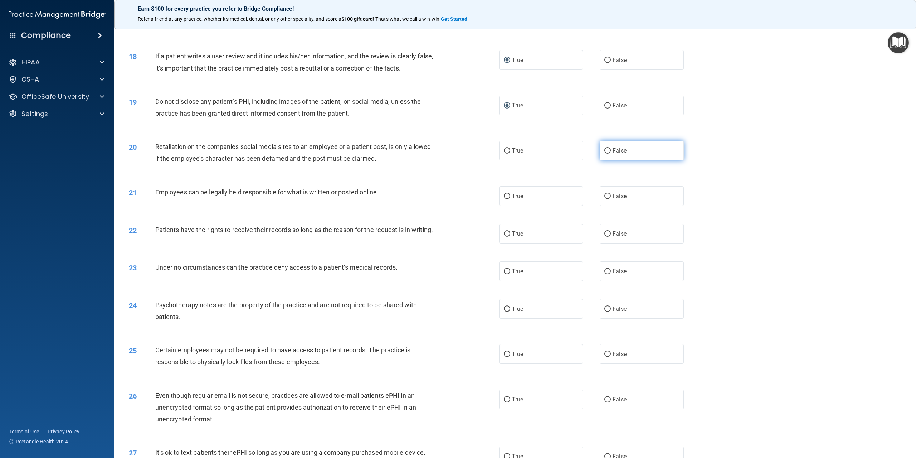
click at [606, 151] on input "False" at bounding box center [608, 150] width 6 height 5
radio input "true"
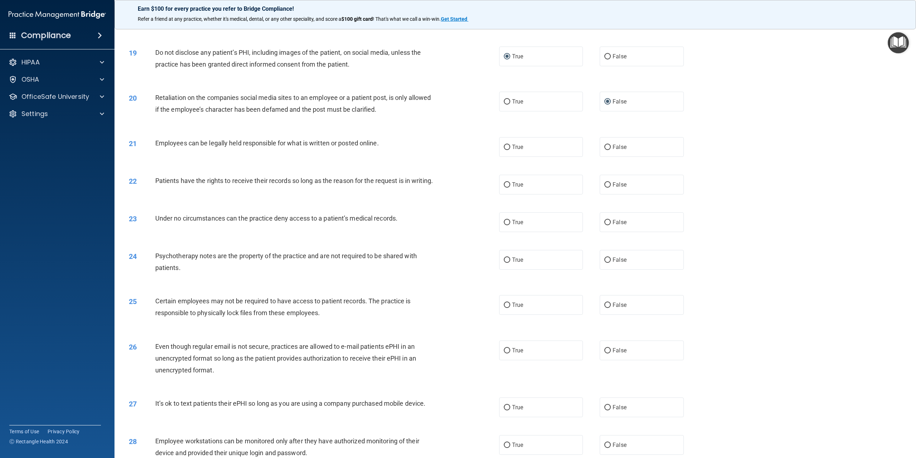
scroll to position [931, 0]
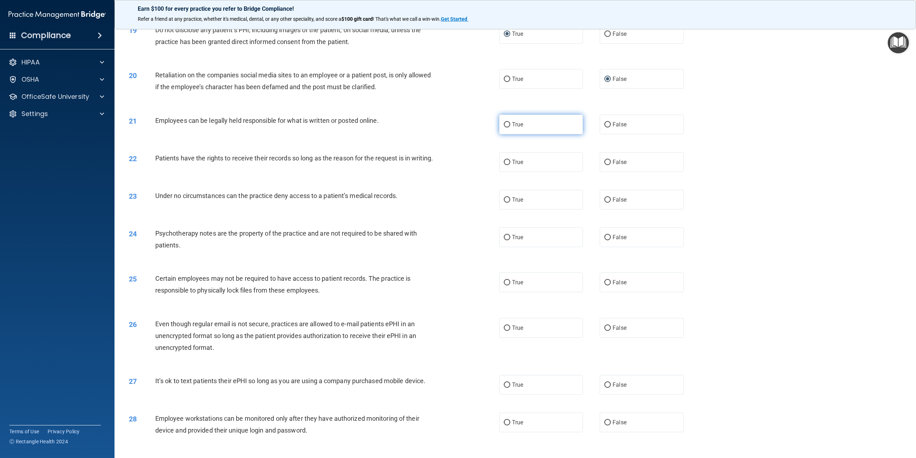
click at [504, 123] on input "True" at bounding box center [507, 124] width 6 height 5
radio input "true"
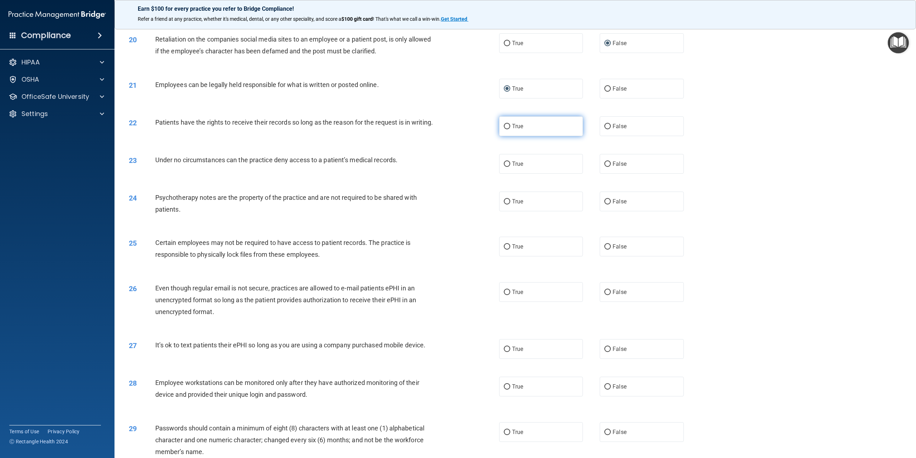
click at [505, 126] on input "True" at bounding box center [507, 126] width 6 height 5
radio input "true"
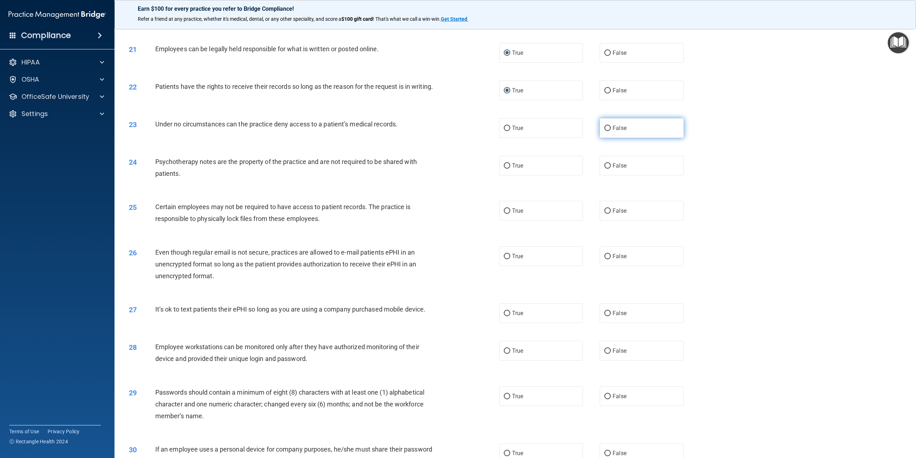
click at [605, 131] on input "False" at bounding box center [608, 128] width 6 height 5
radio input "true"
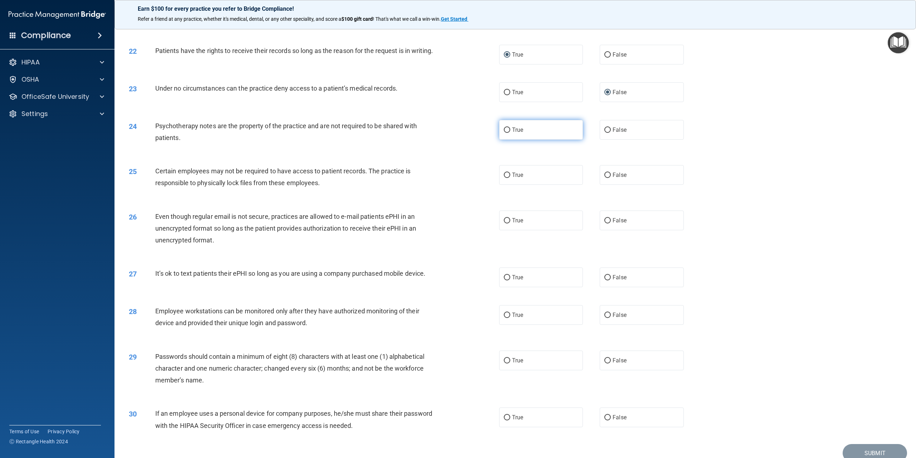
click at [504, 133] on input "True" at bounding box center [507, 129] width 6 height 5
radio input "true"
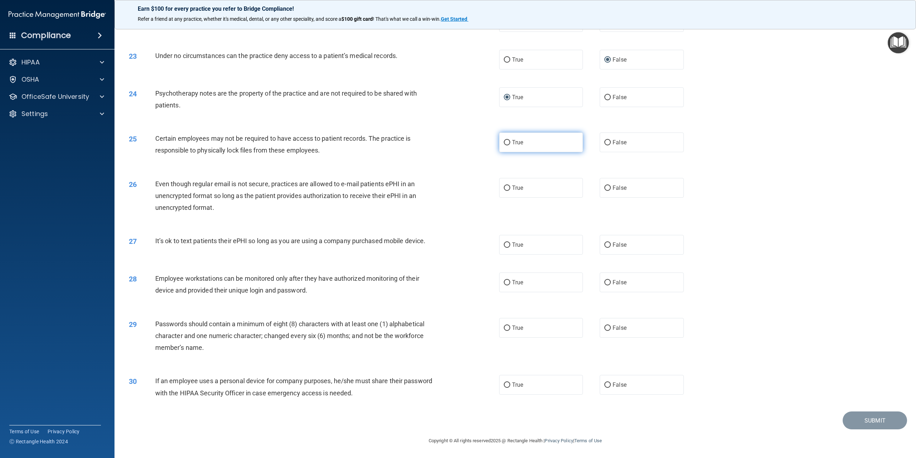
click at [505, 145] on input "True" at bounding box center [507, 142] width 6 height 5
radio input "true"
click at [506, 186] on input "True" at bounding box center [507, 187] width 6 height 5
radio input "true"
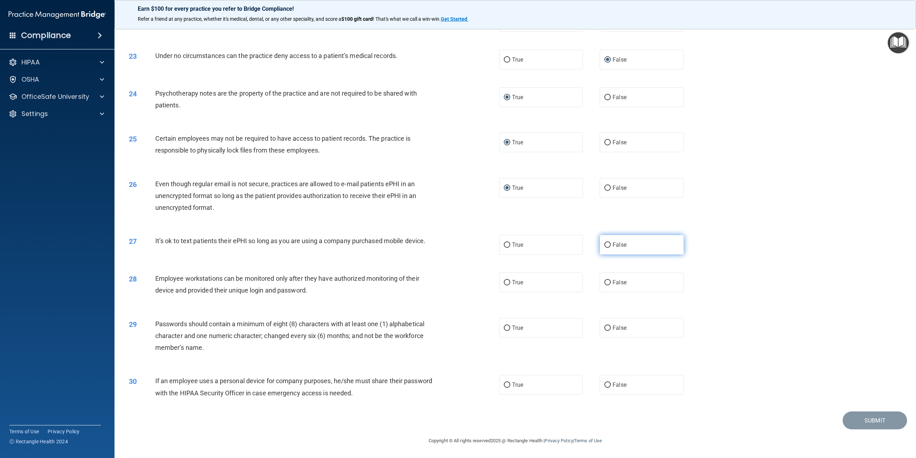
click at [605, 246] on input "False" at bounding box center [608, 244] width 6 height 5
radio input "true"
click at [605, 282] on input "False" at bounding box center [608, 282] width 6 height 5
radio input "true"
click at [504, 329] on input "True" at bounding box center [507, 327] width 6 height 5
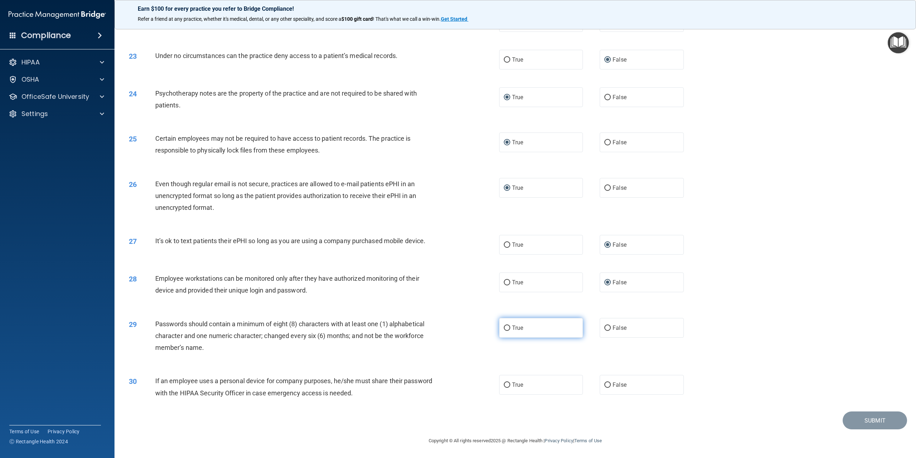
radio input "true"
click at [504, 386] on input "True" at bounding box center [507, 384] width 6 height 5
radio input "true"
click at [856, 426] on button "Submit" at bounding box center [875, 420] width 64 height 18
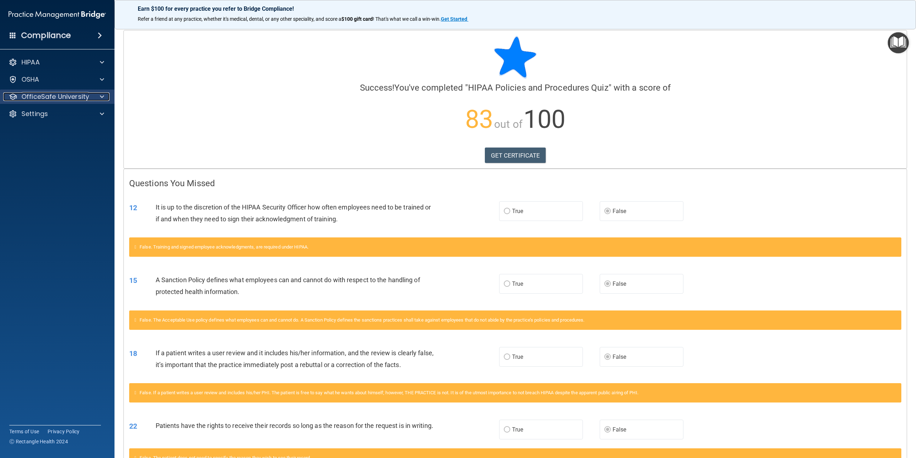
click at [96, 95] on div at bounding box center [101, 96] width 18 height 9
click at [71, 114] on div "HIPAA Training" at bounding box center [54, 113] width 98 height 7
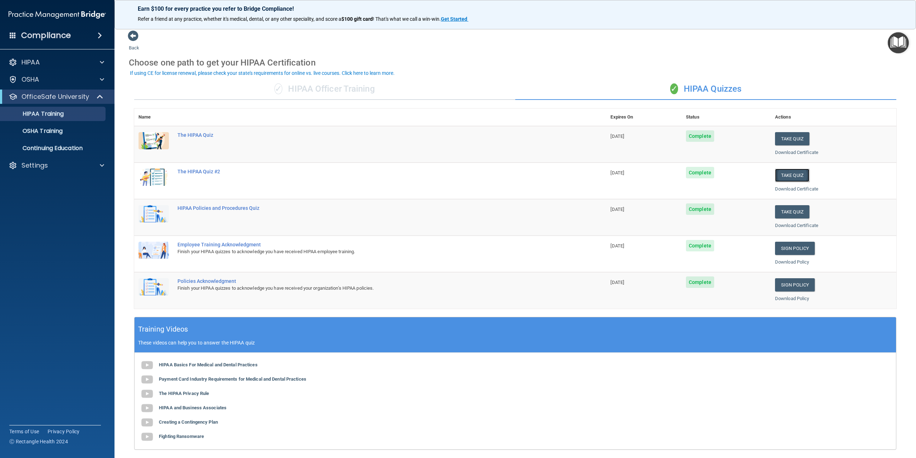
click at [787, 175] on button "Take Quiz" at bounding box center [792, 175] width 34 height 13
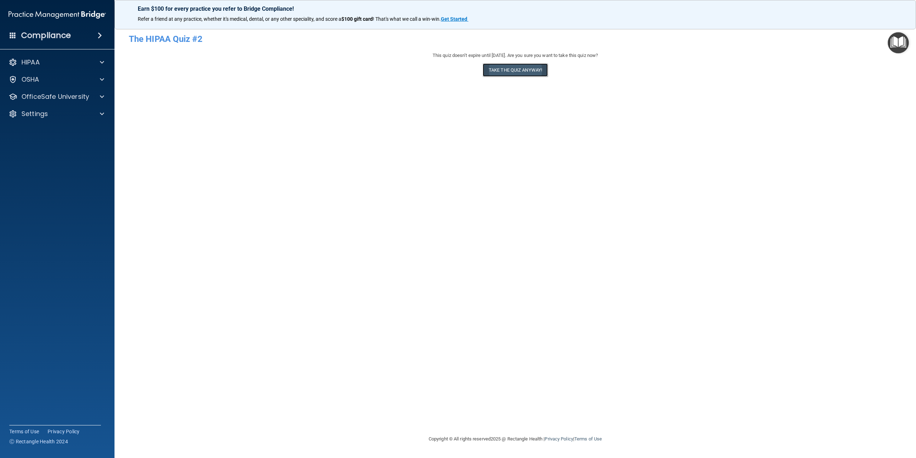
click at [526, 74] on button "Take the quiz anyway!" at bounding box center [515, 69] width 65 height 13
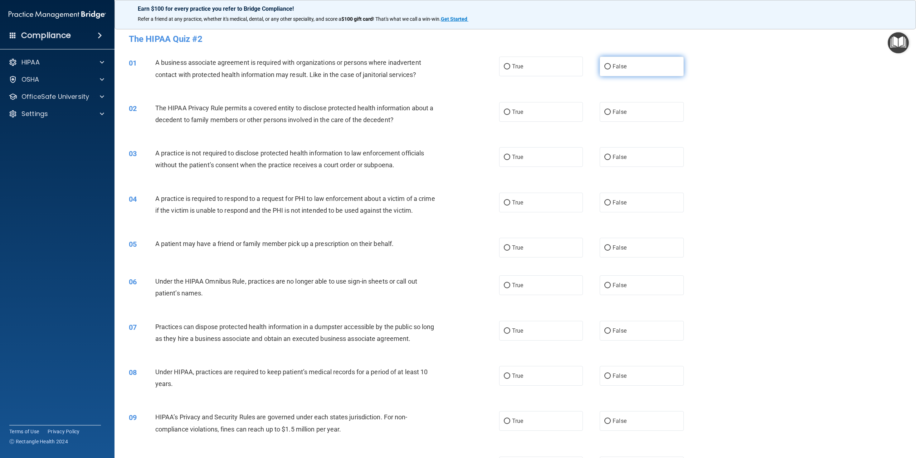
click at [605, 67] on input "False" at bounding box center [608, 66] width 6 height 5
radio input "true"
click at [505, 111] on input "True" at bounding box center [507, 112] width 6 height 5
radio input "true"
click at [605, 157] on input "False" at bounding box center [608, 157] width 6 height 5
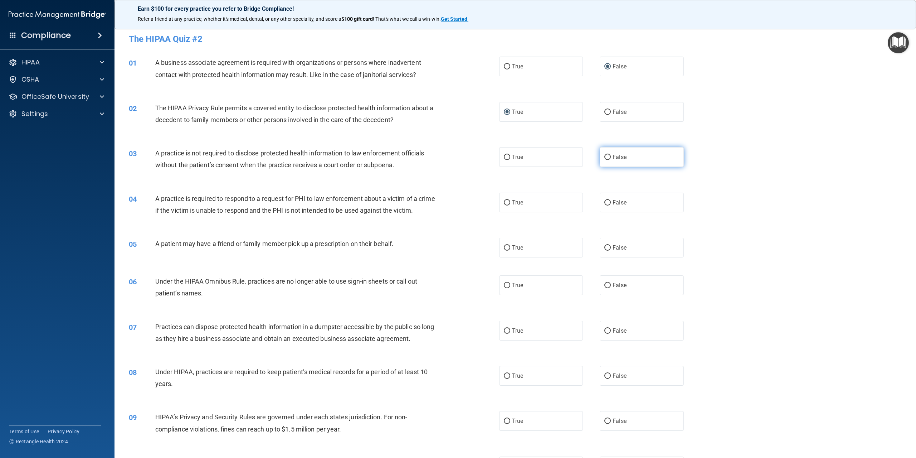
radio input "true"
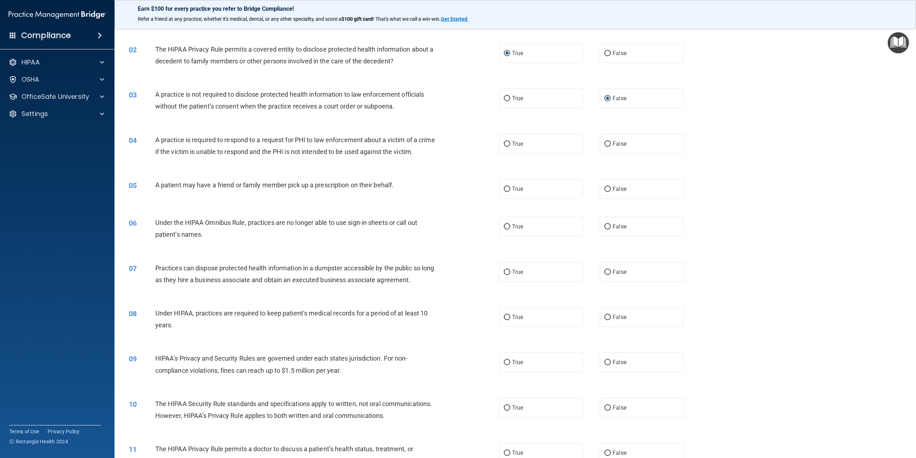
scroll to position [72, 0]
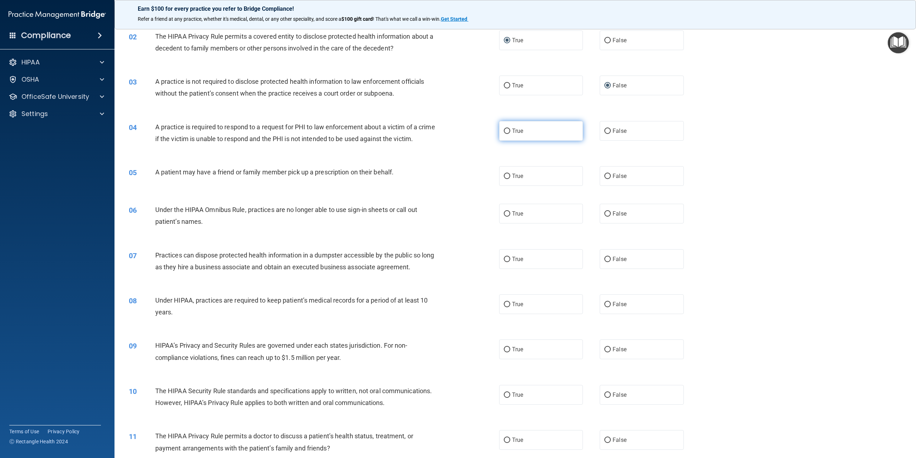
click at [504, 132] on input "True" at bounding box center [507, 130] width 6 height 5
radio input "true"
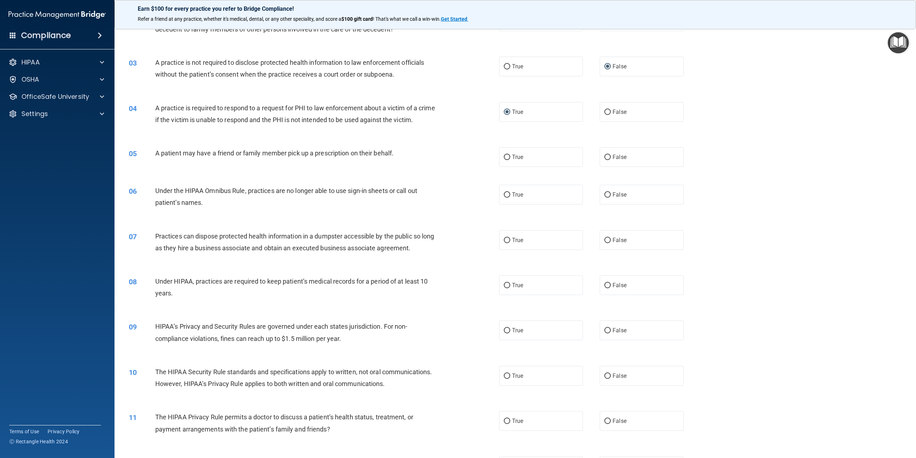
scroll to position [107, 0]
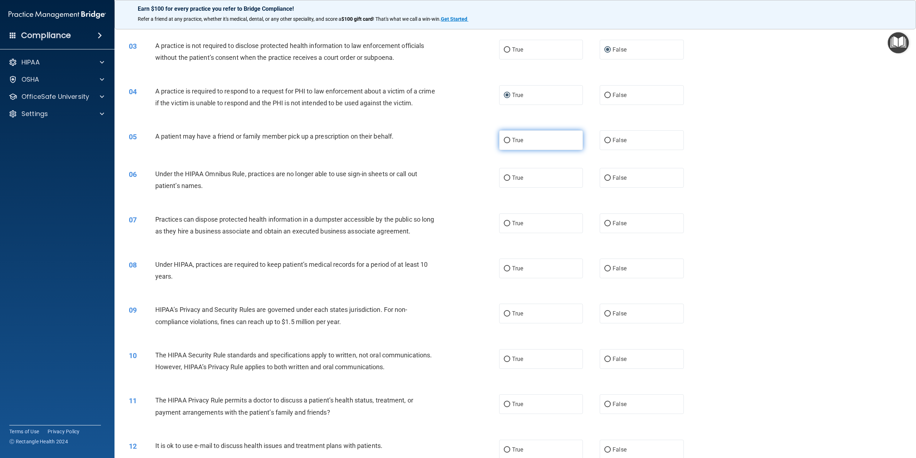
click at [506, 143] on input "True" at bounding box center [507, 140] width 6 height 5
radio input "true"
click at [454, 195] on div "06 Under the HIPAA Omnibus Rule, practices are no longer able to use sign-in sh…" at bounding box center [314, 181] width 392 height 27
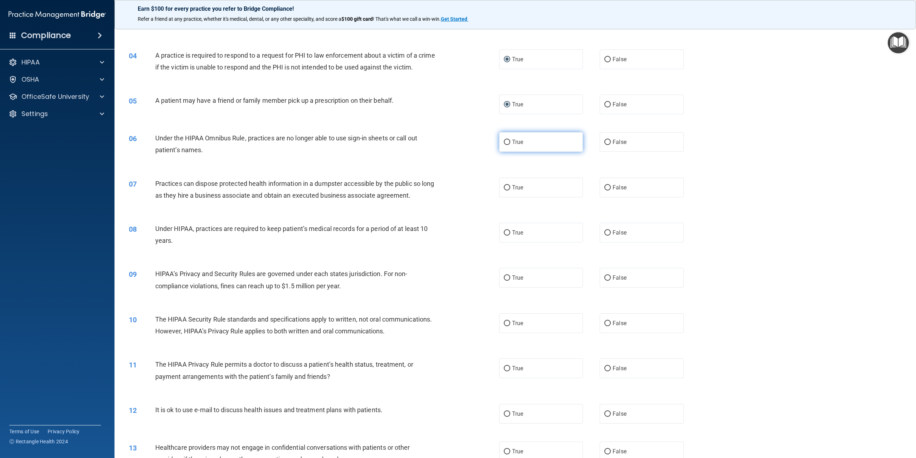
click at [506, 145] on input "True" at bounding box center [507, 142] width 6 height 5
radio input "true"
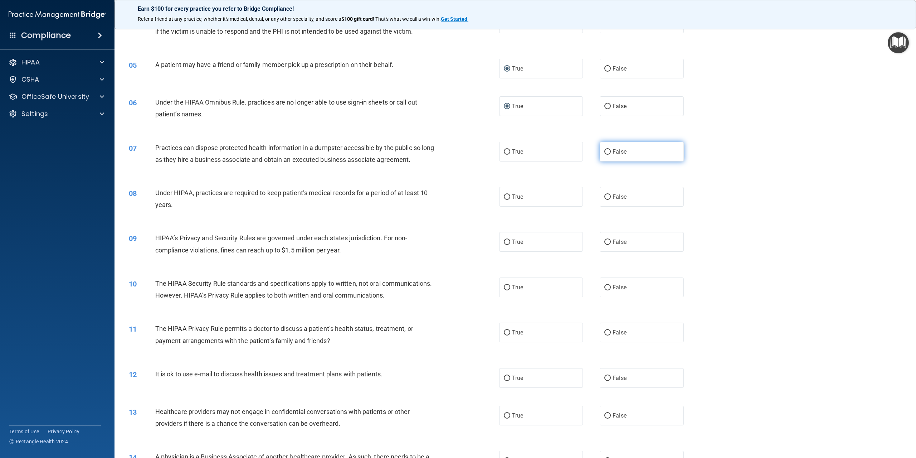
click at [605, 155] on input "False" at bounding box center [608, 151] width 6 height 5
radio input "true"
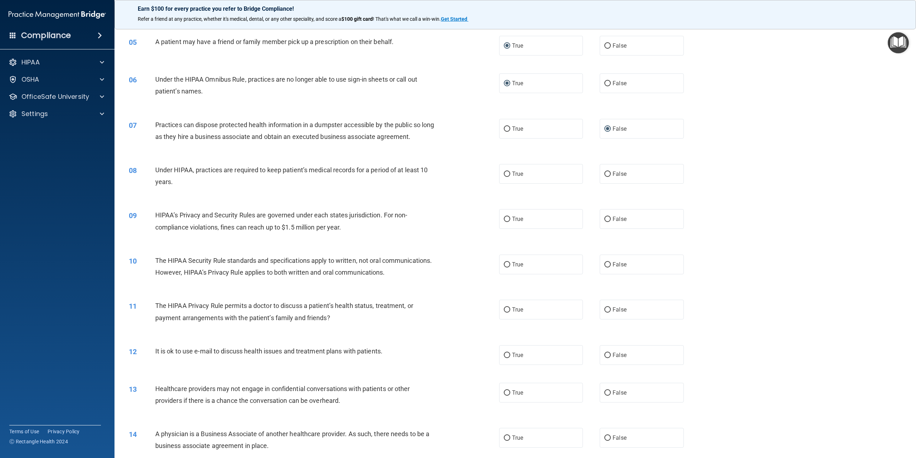
scroll to position [215, 0]
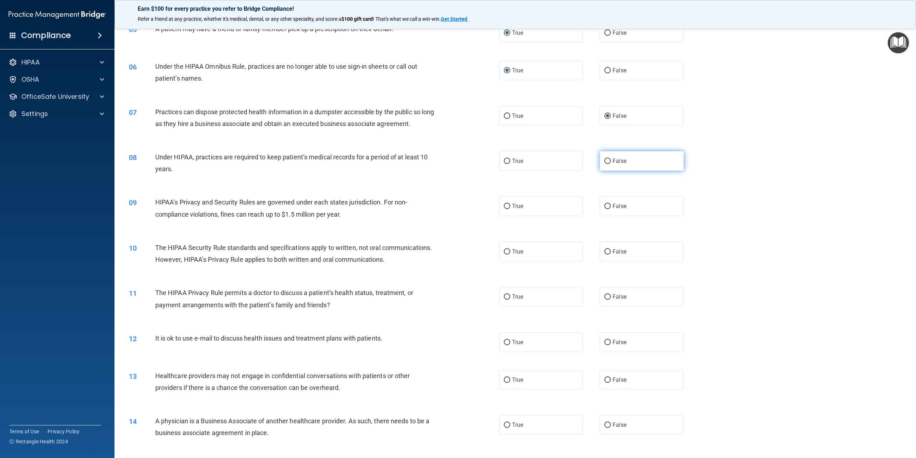
click at [606, 164] on input "False" at bounding box center [608, 161] width 6 height 5
radio input "true"
click at [505, 209] on input "True" at bounding box center [507, 206] width 6 height 5
radio input "true"
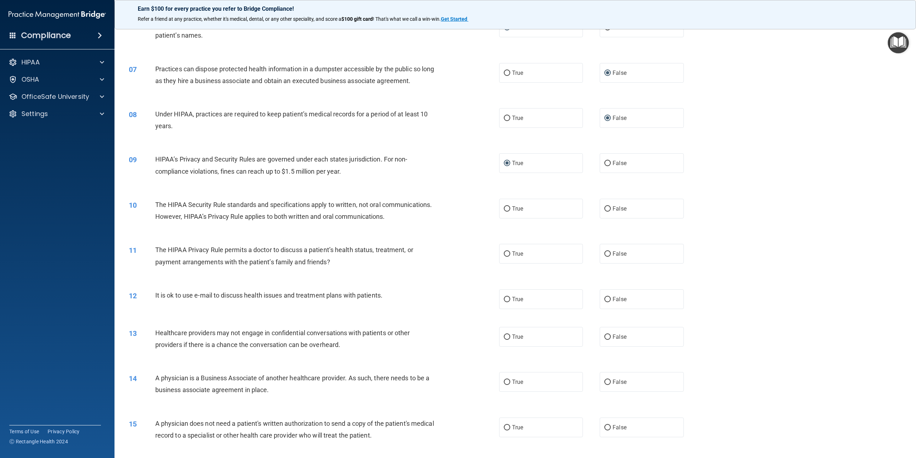
scroll to position [322, 0]
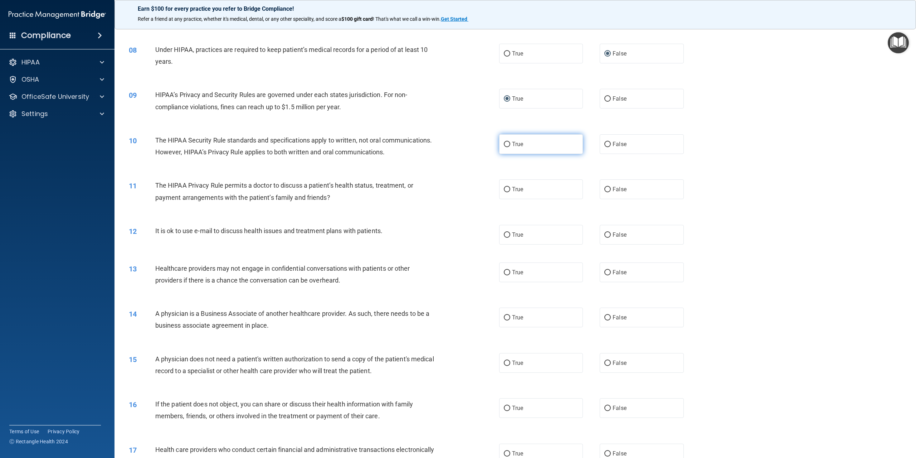
click at [504, 147] on input "True" at bounding box center [507, 144] width 6 height 5
radio input "true"
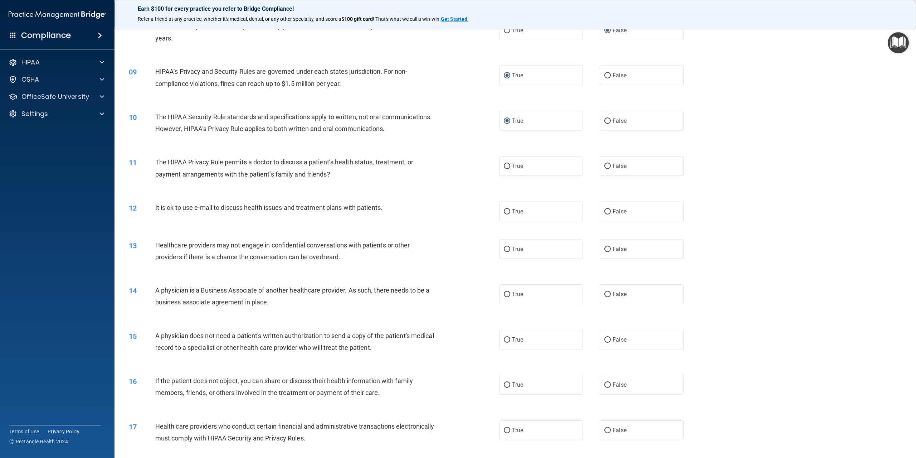
scroll to position [358, 0]
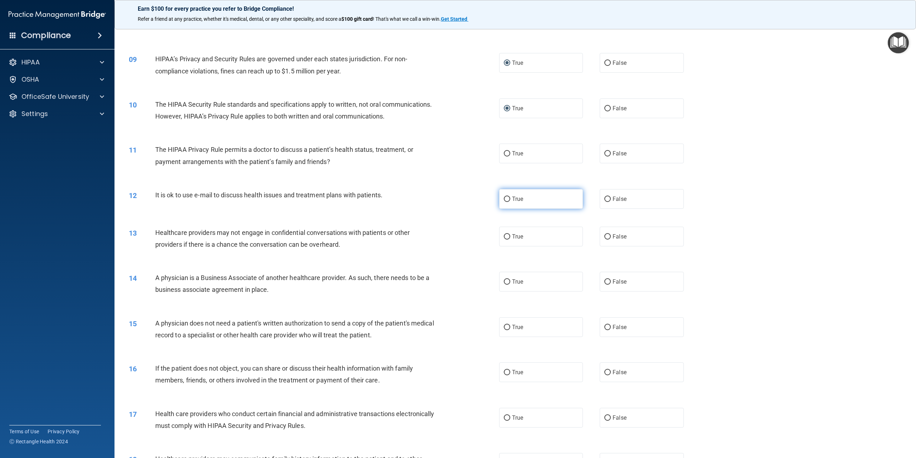
click at [504, 202] on input "True" at bounding box center [507, 198] width 6 height 5
radio input "true"
click at [605, 156] on input "False" at bounding box center [608, 153] width 6 height 5
radio input "true"
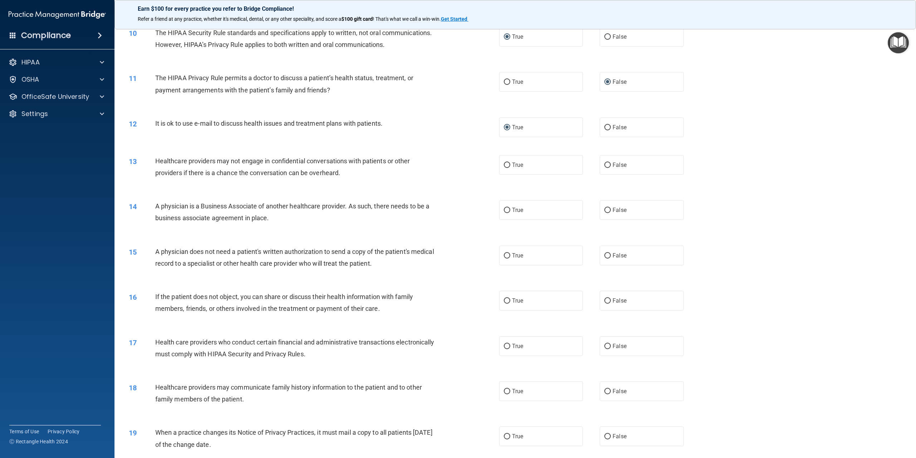
scroll to position [465, 0]
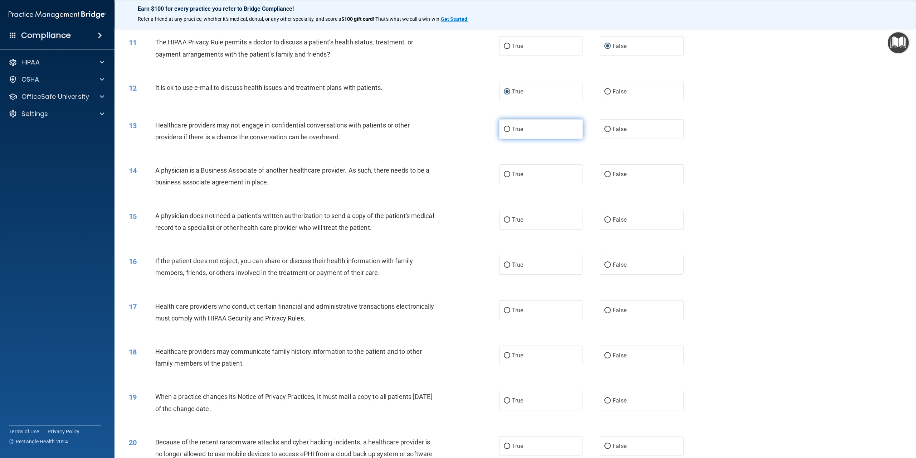
click at [504, 132] on input "True" at bounding box center [507, 129] width 6 height 5
radio input "true"
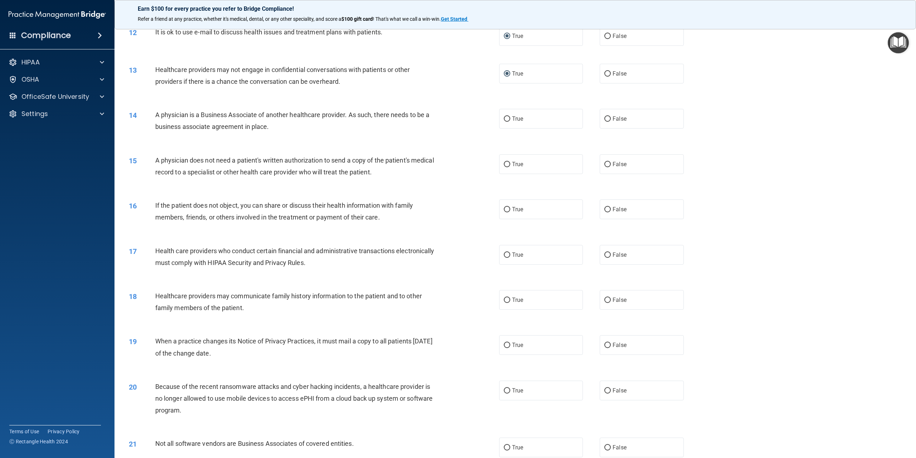
scroll to position [537, 0]
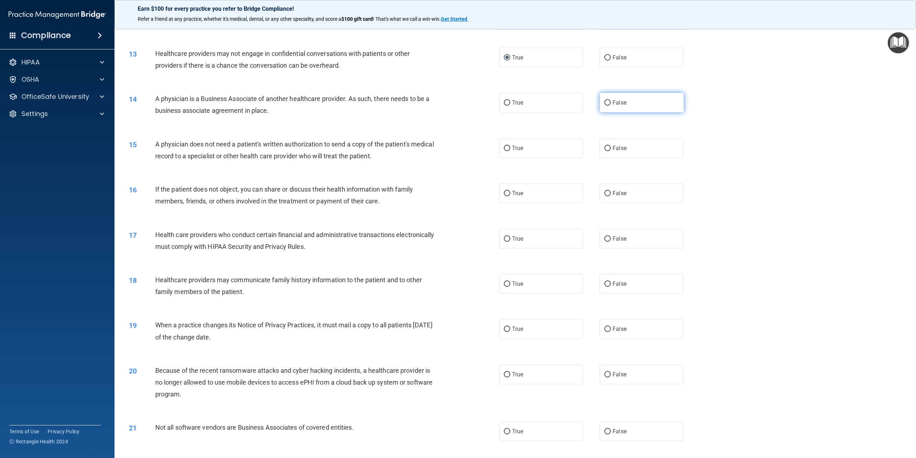
click at [605, 106] on input "False" at bounding box center [608, 102] width 6 height 5
radio input "true"
click at [504, 151] on input "True" at bounding box center [507, 148] width 6 height 5
radio input "true"
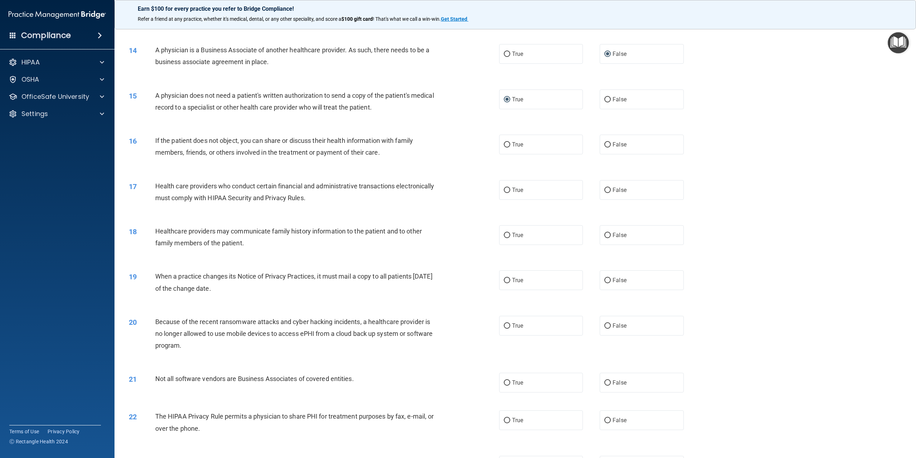
scroll to position [608, 0]
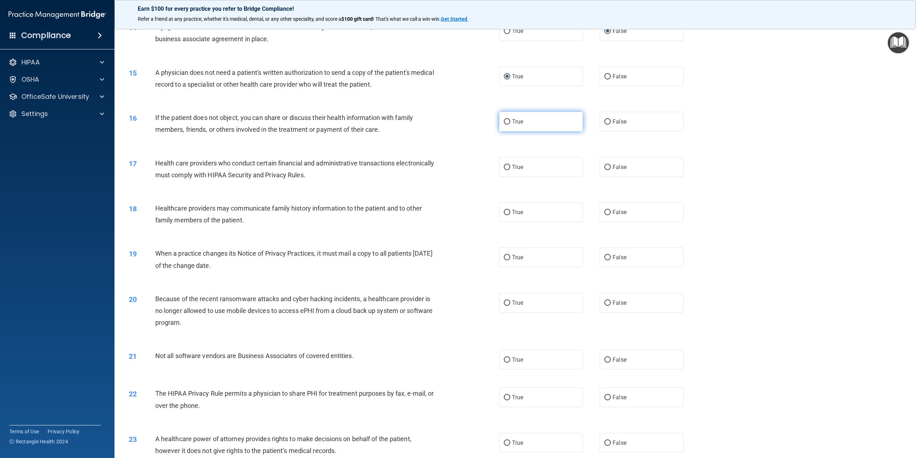
click at [505, 125] on input "True" at bounding box center [507, 121] width 6 height 5
radio input "true"
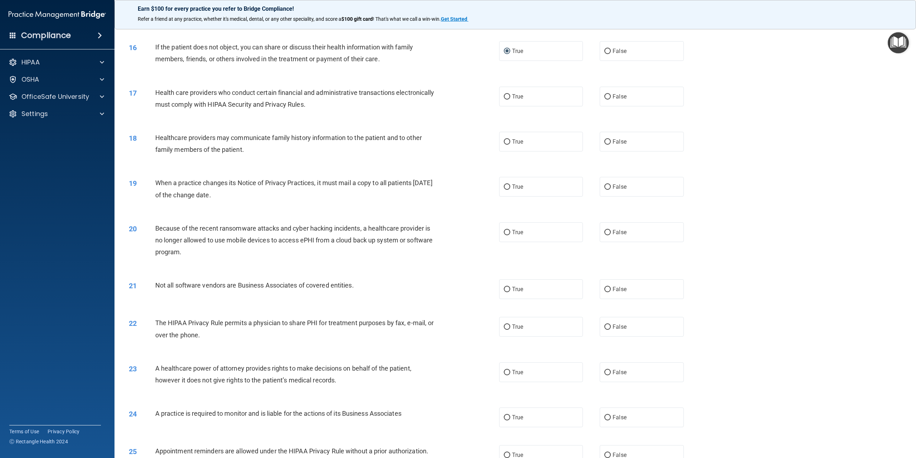
scroll to position [680, 0]
click at [505, 98] on input "True" at bounding box center [507, 95] width 6 height 5
radio input "true"
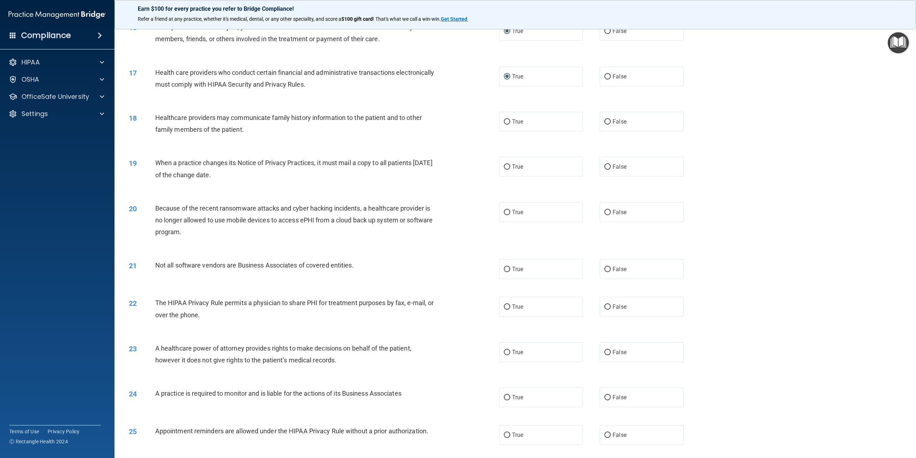
scroll to position [716, 0]
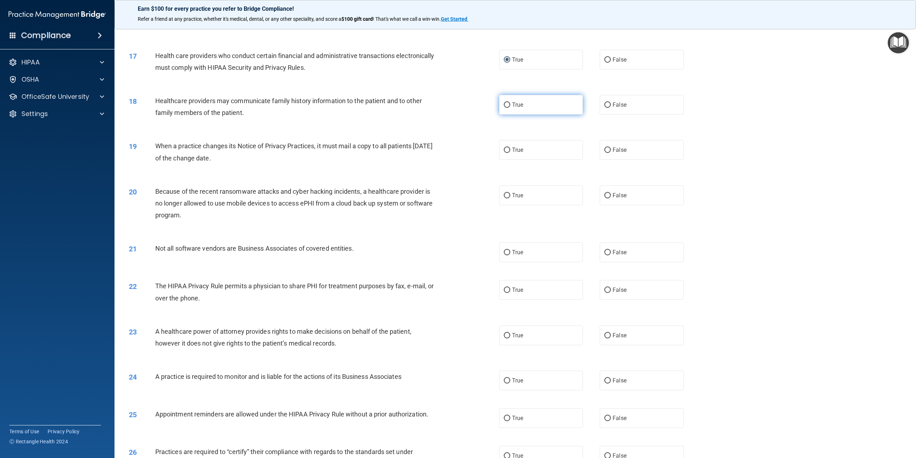
click at [504, 108] on input "True" at bounding box center [507, 104] width 6 height 5
radio input "true"
